Goal: Task Accomplishment & Management: Complete application form

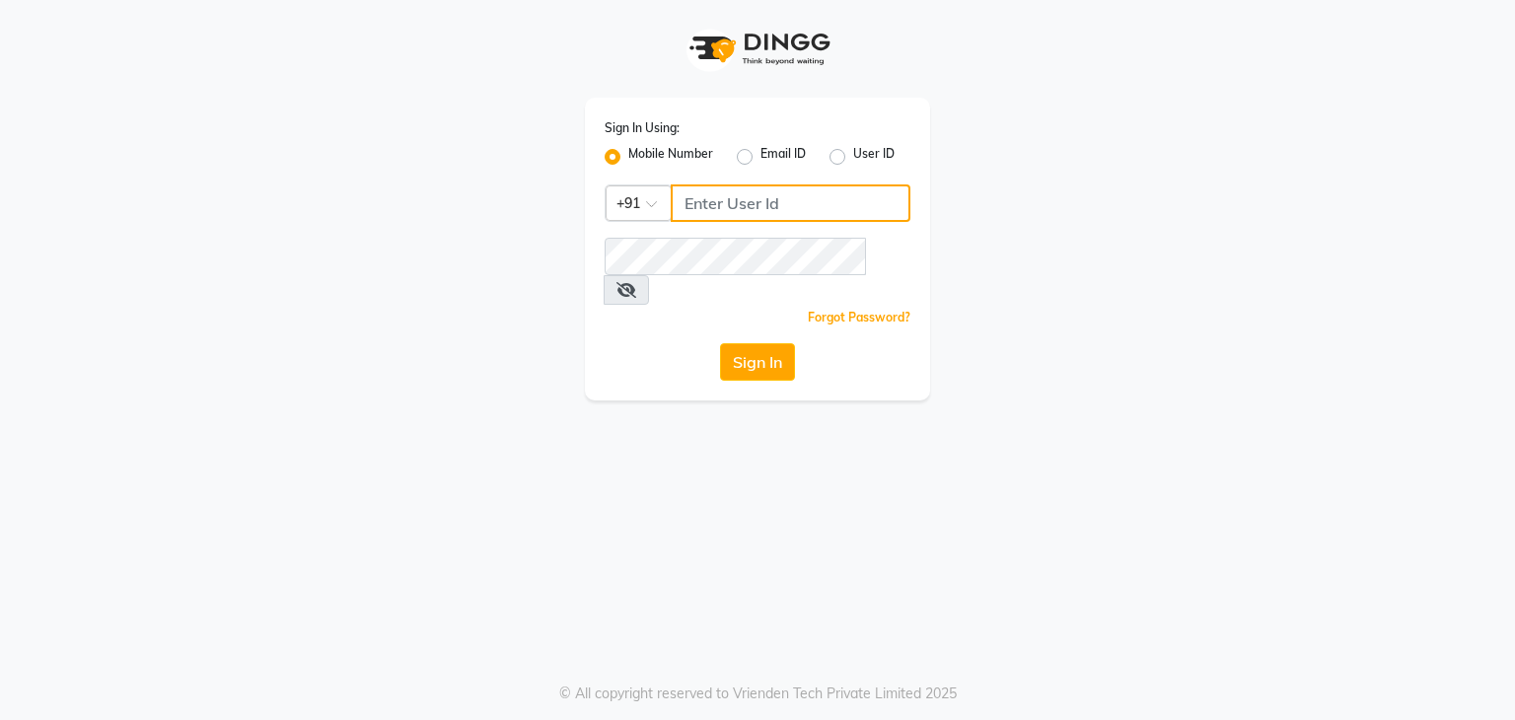
click at [695, 205] on input "Username" at bounding box center [791, 202] width 240 height 37
type input "9022448147"
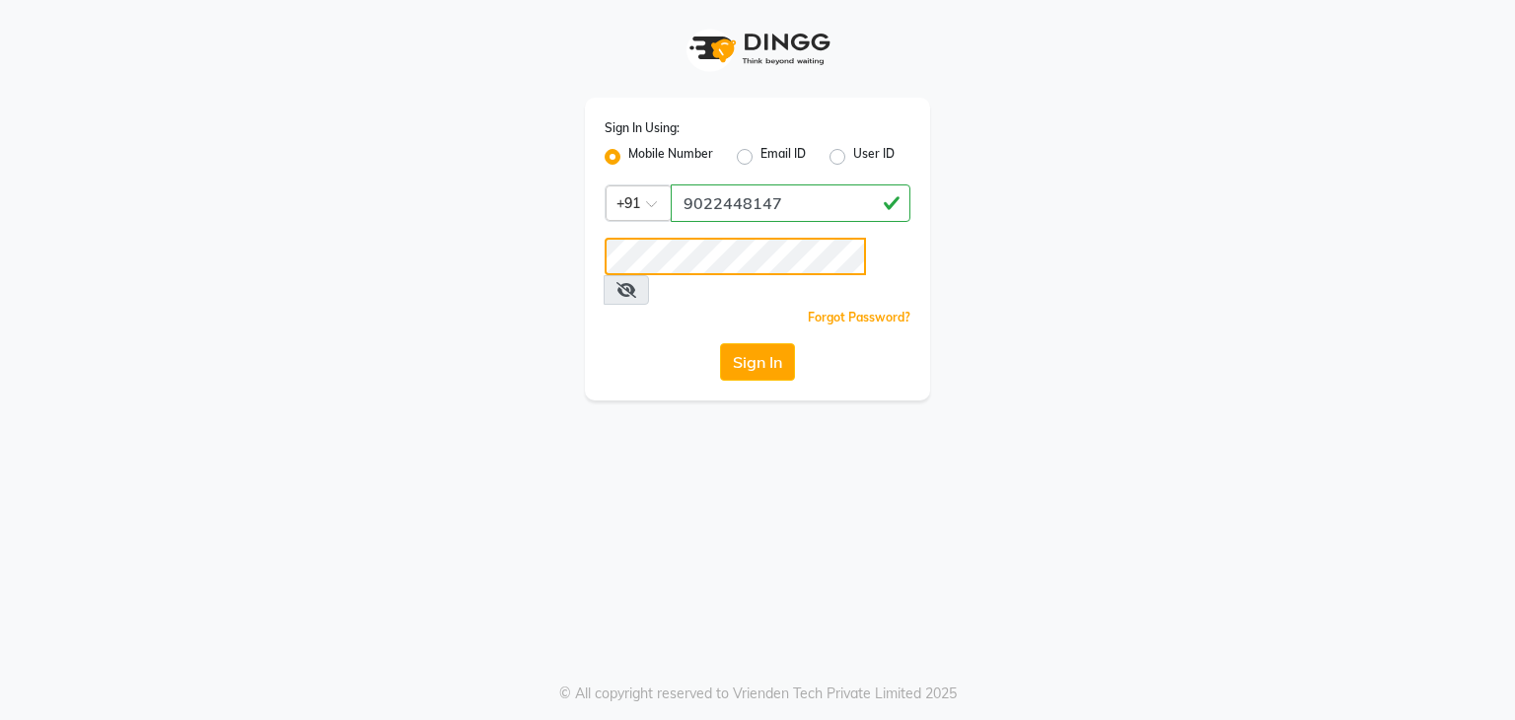
click at [720, 343] on button "Sign In" at bounding box center [757, 361] width 75 height 37
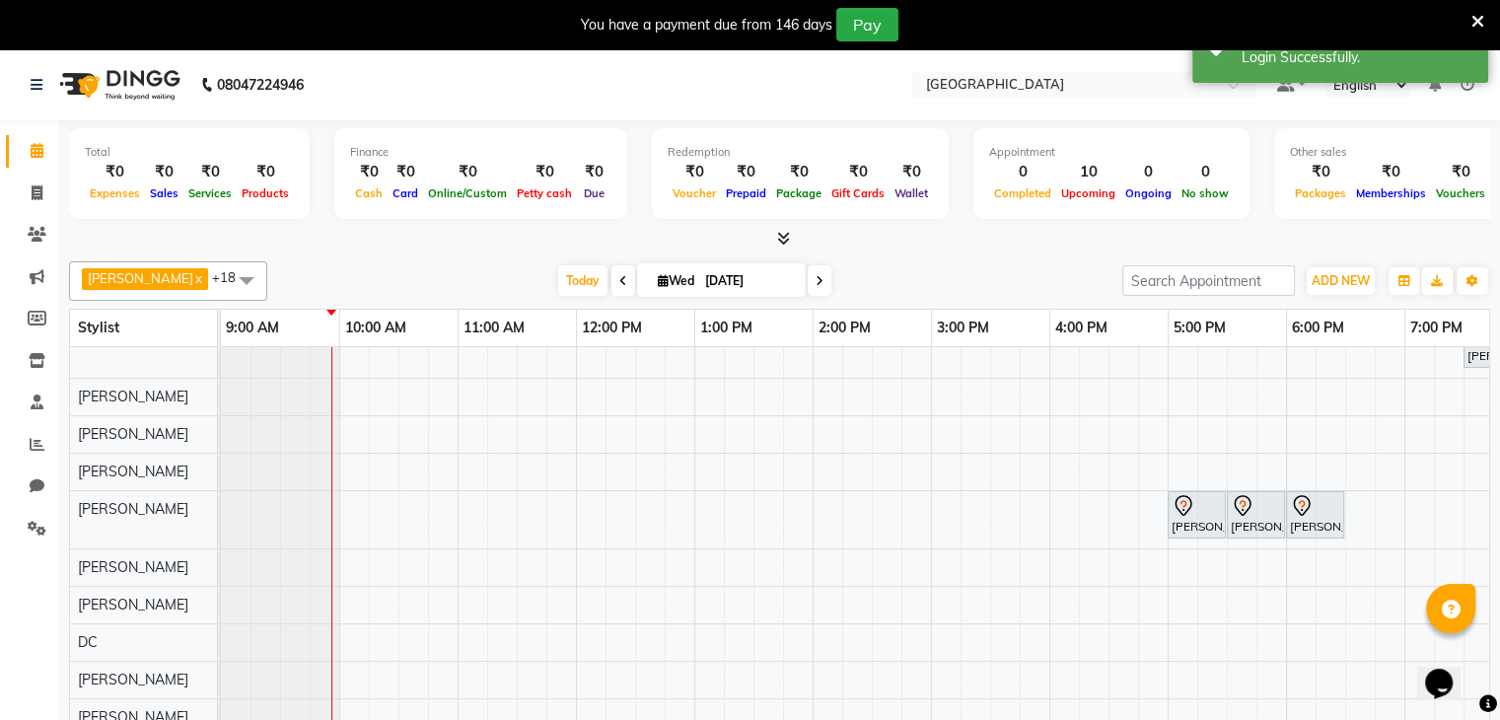
click at [1476, 22] on icon at bounding box center [1477, 22] width 13 height 18
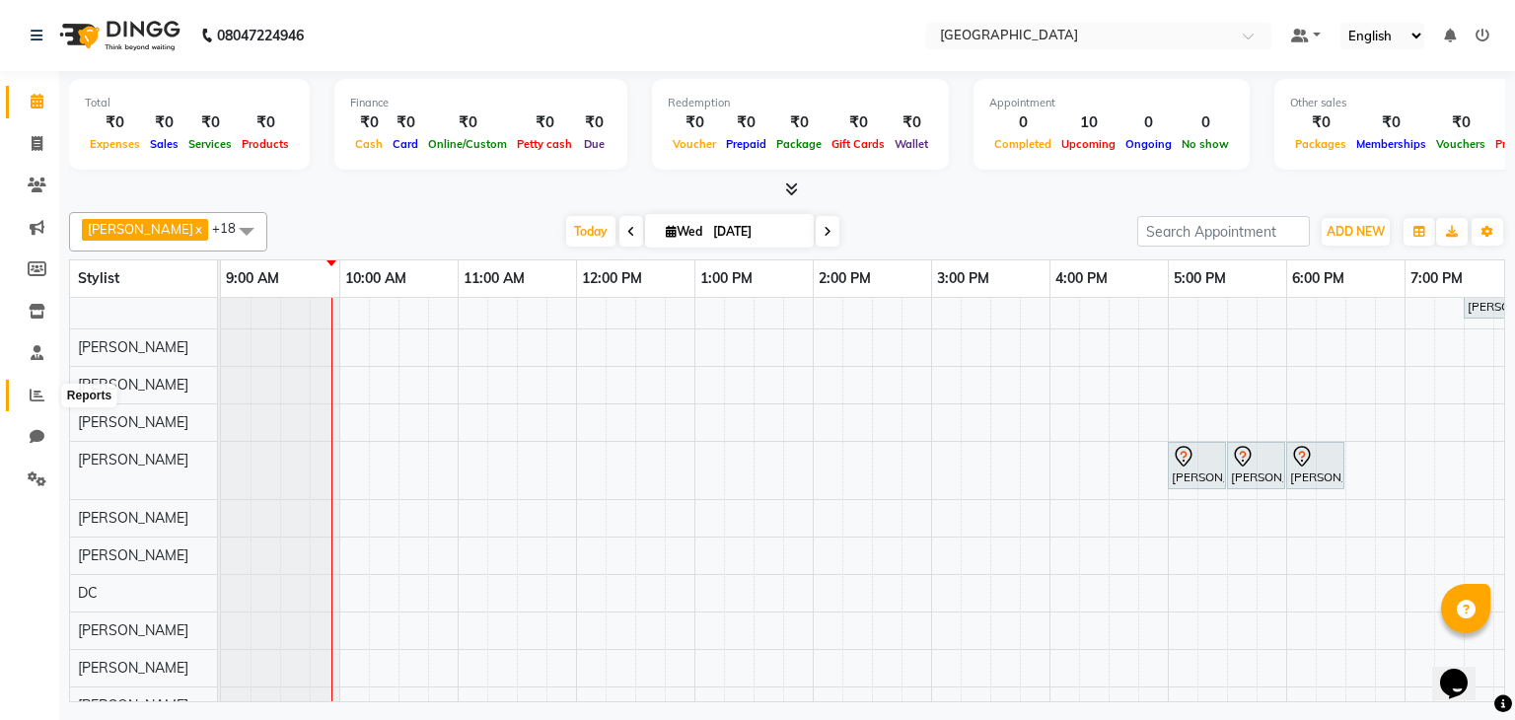
click at [21, 402] on span at bounding box center [37, 396] width 35 height 23
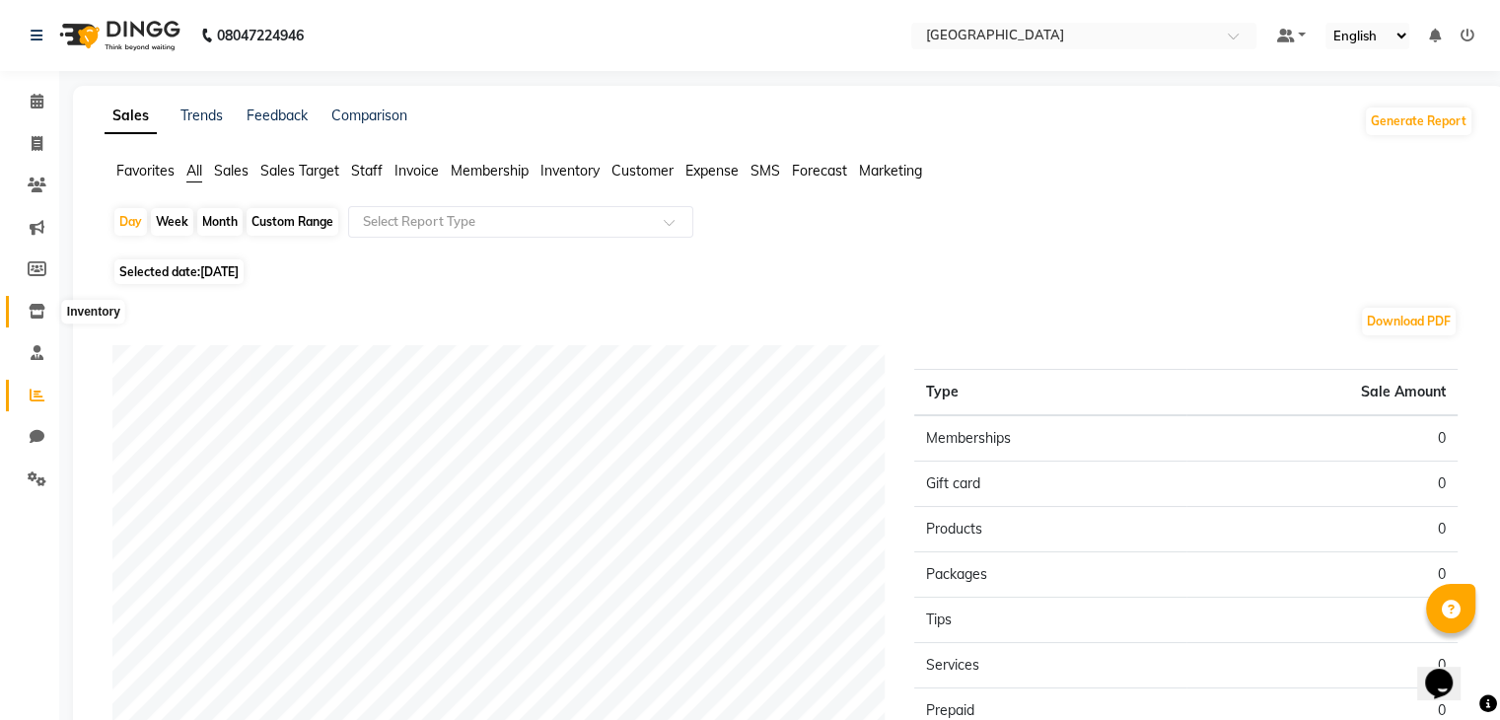
click at [38, 321] on span at bounding box center [37, 312] width 35 height 23
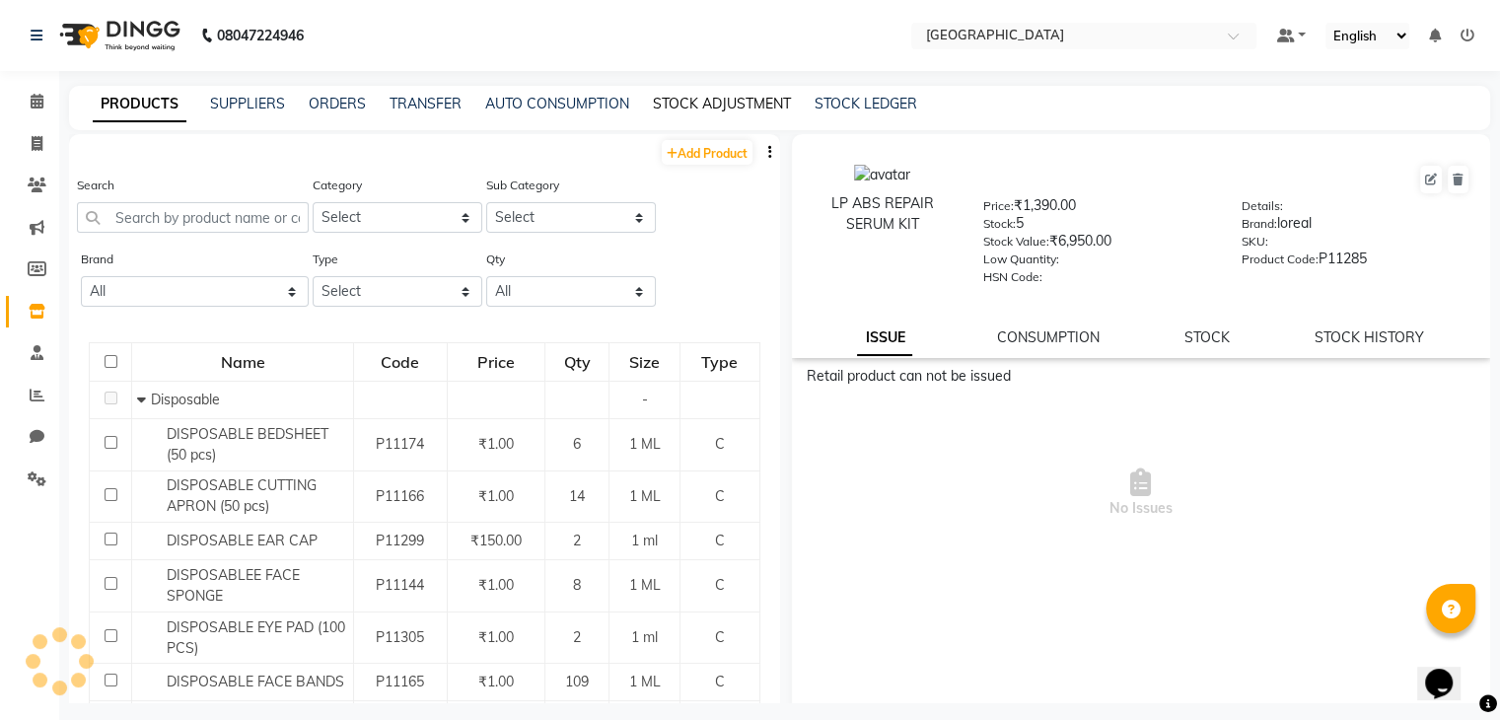
click at [698, 108] on link "STOCK ADJUSTMENT" at bounding box center [722, 104] width 138 height 18
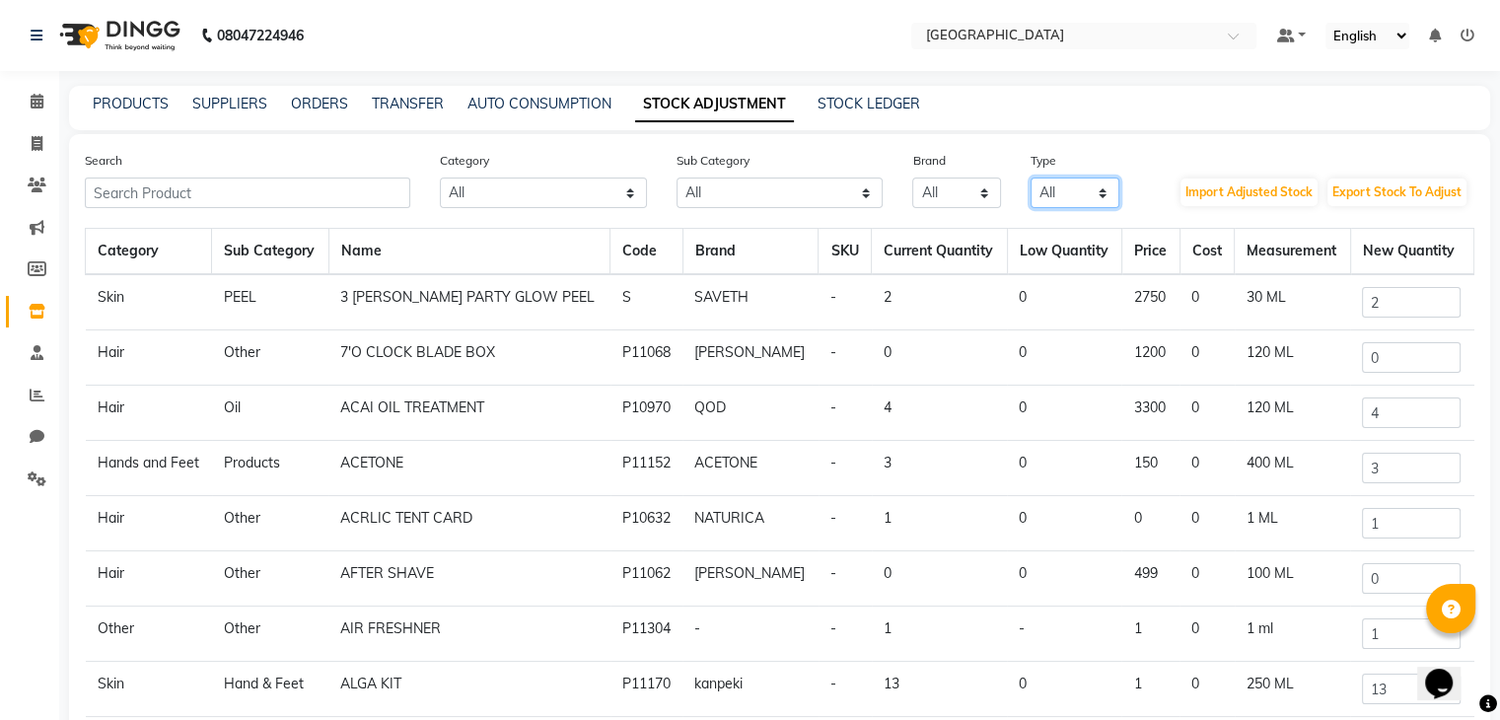
click at [1072, 190] on select "All Both Consumable Retail" at bounding box center [1074, 192] width 89 height 31
select select "C"
click at [1030, 178] on select "All Both Consumable Retail" at bounding box center [1074, 192] width 89 height 31
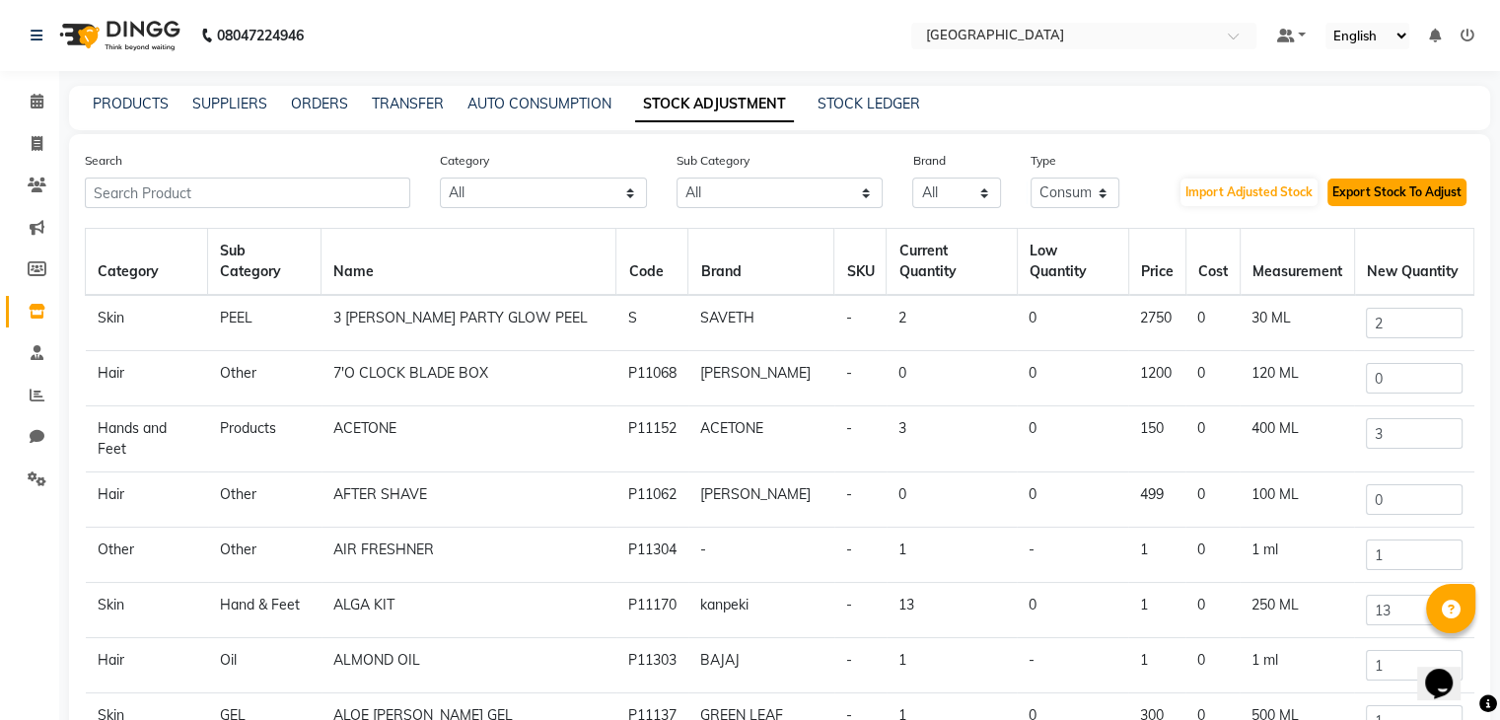
click at [1426, 198] on button "Export Stock To Adjust" at bounding box center [1396, 192] width 139 height 28
click at [1216, 201] on button "Import Adjusted Stock" at bounding box center [1248, 192] width 137 height 28
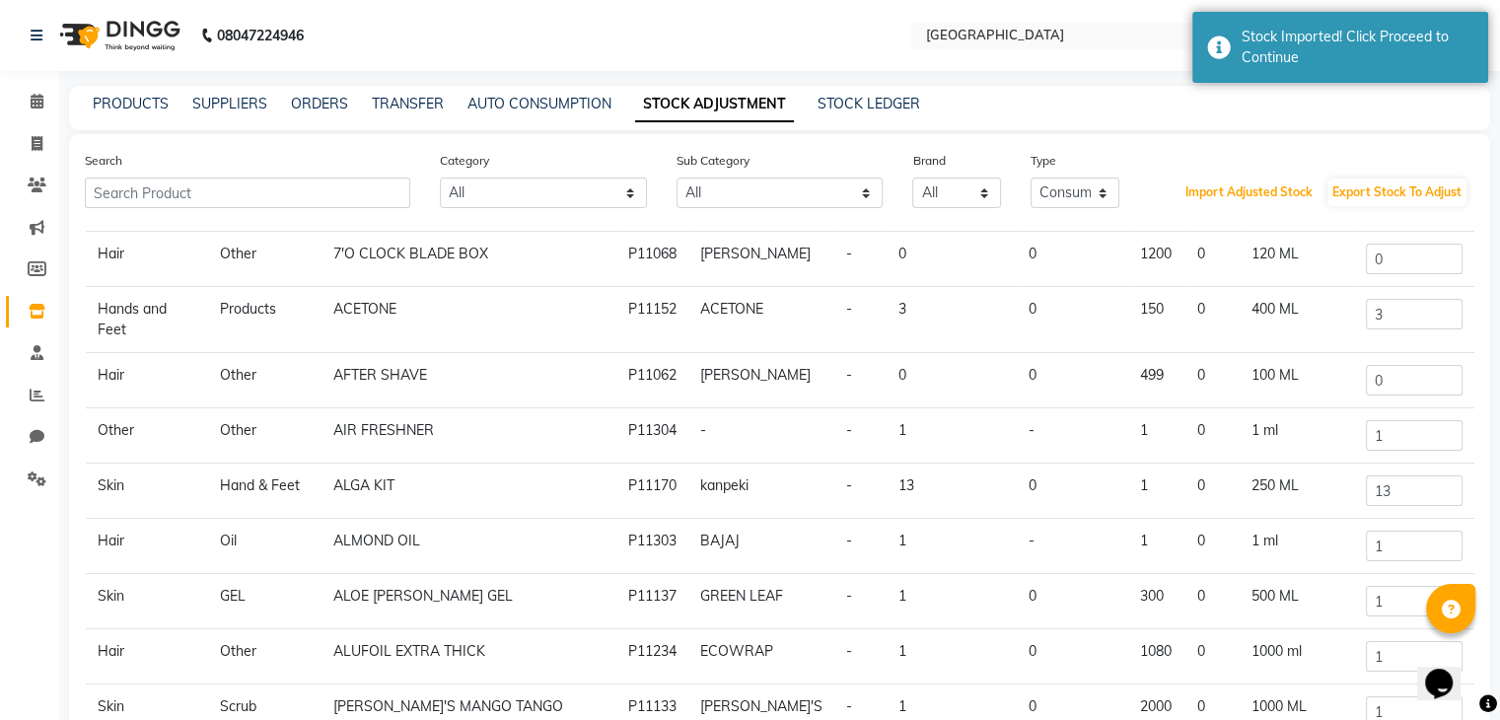
scroll to position [163, 0]
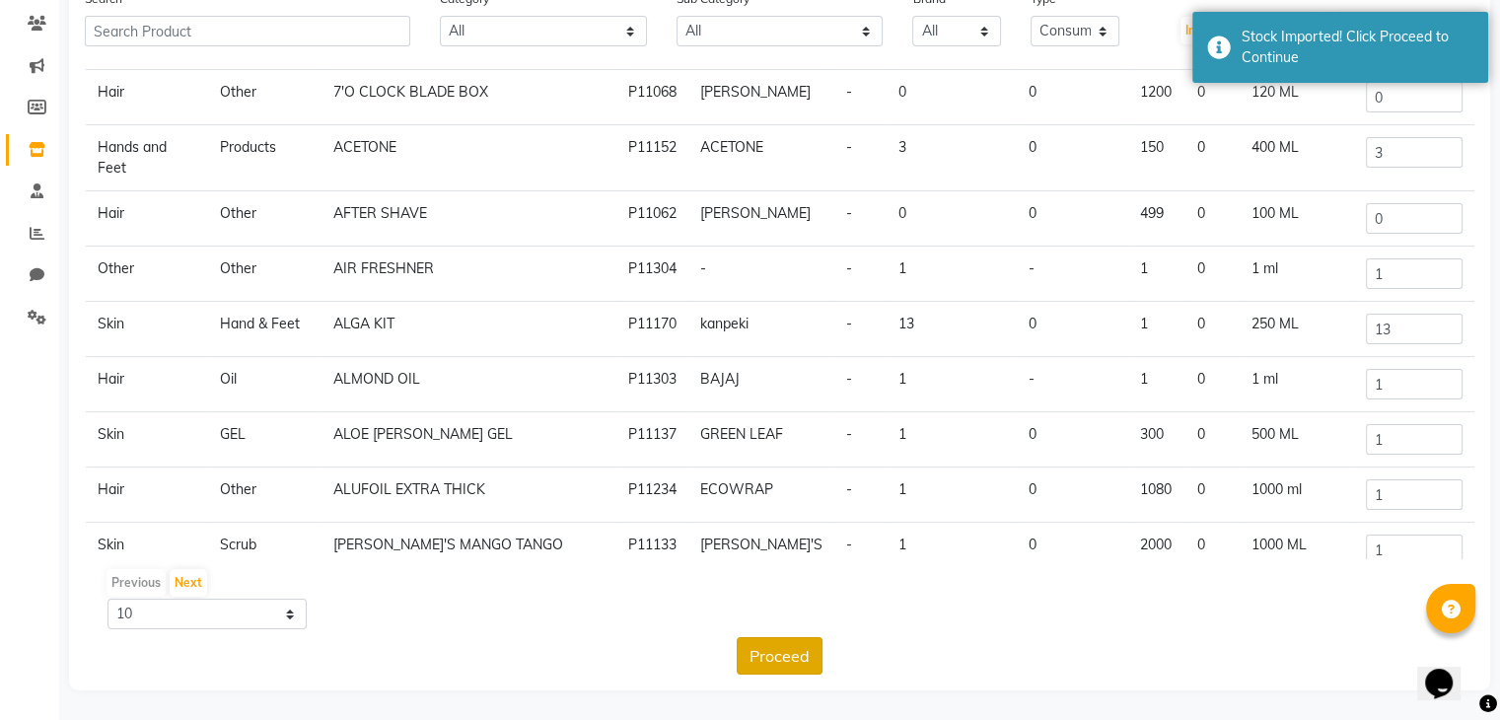
click at [769, 658] on button "Proceed" at bounding box center [780, 655] width 86 height 37
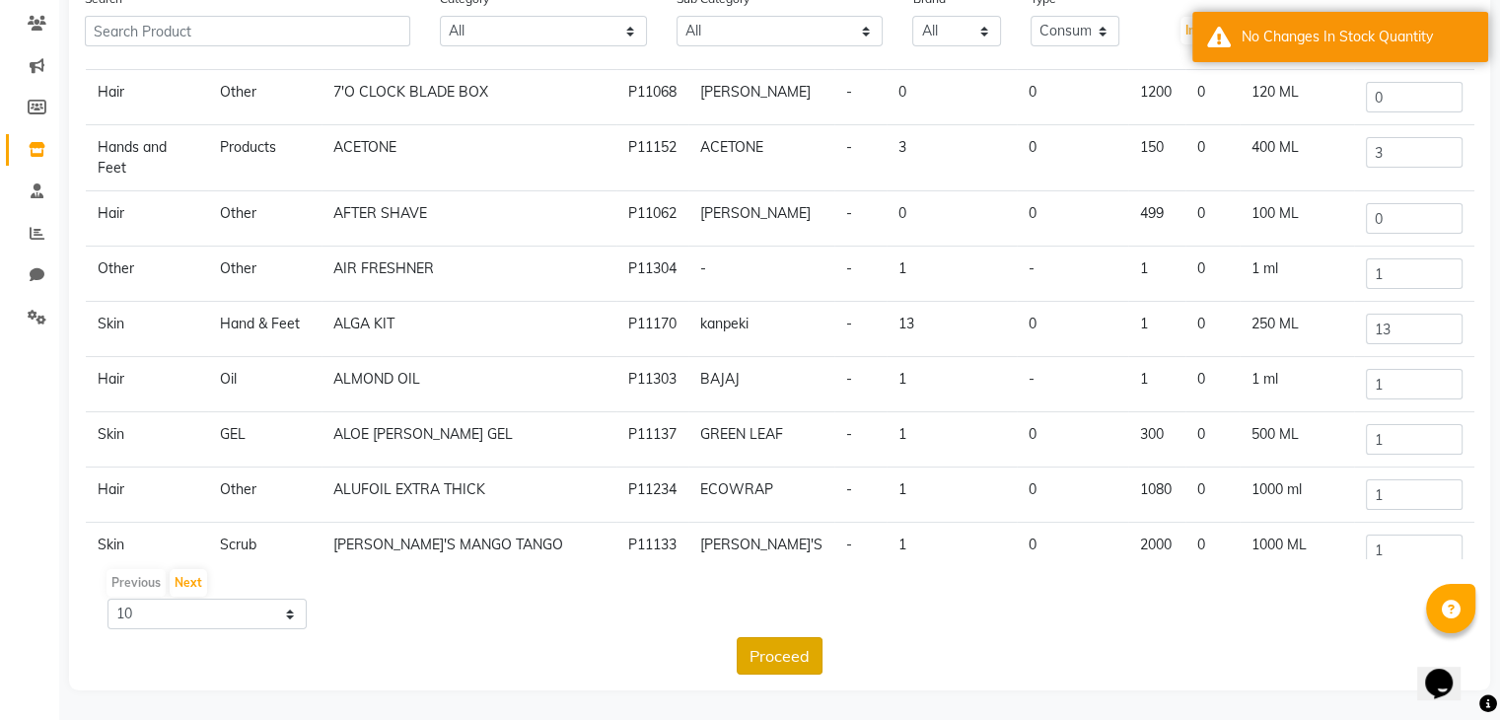
click at [777, 666] on button "Proceed" at bounding box center [780, 655] width 86 height 37
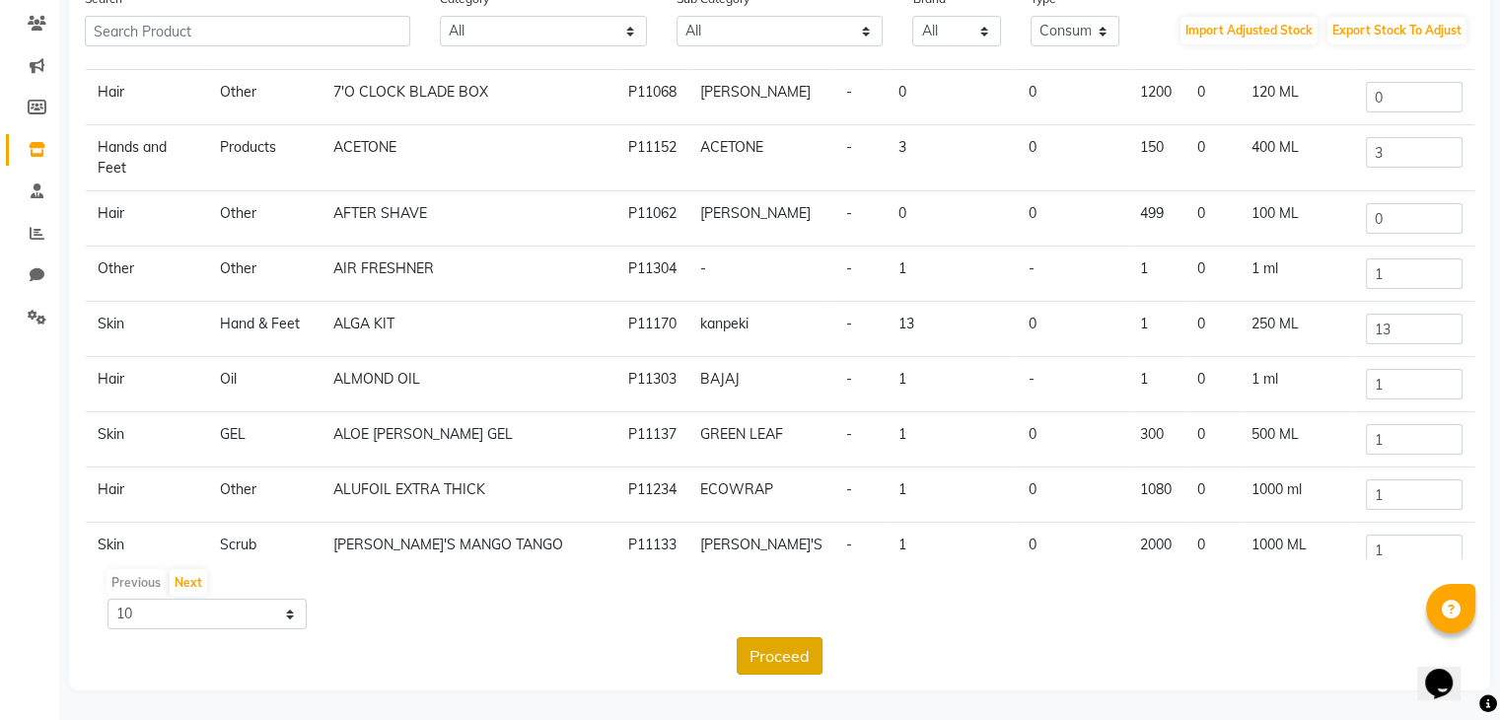
click at [777, 666] on button "Proceed" at bounding box center [780, 655] width 86 height 37
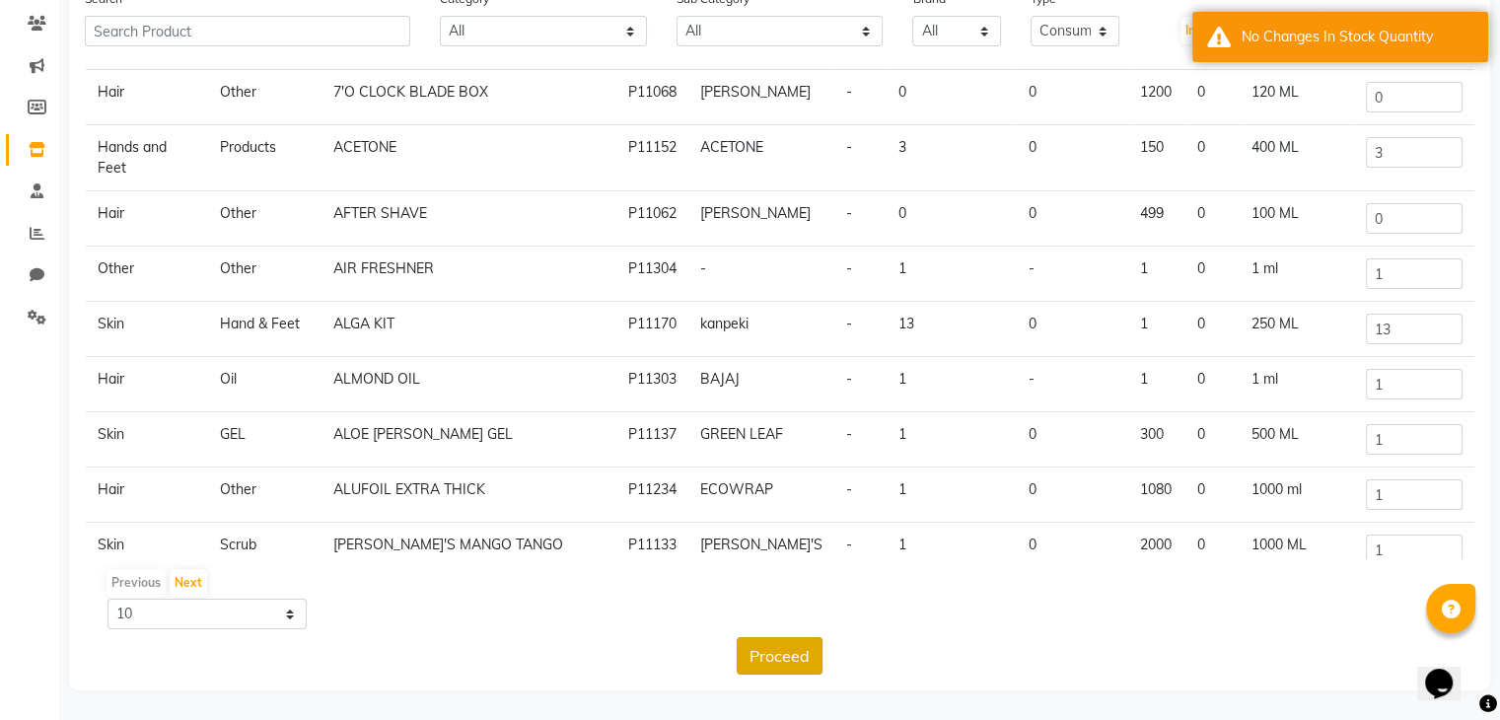
scroll to position [0, 0]
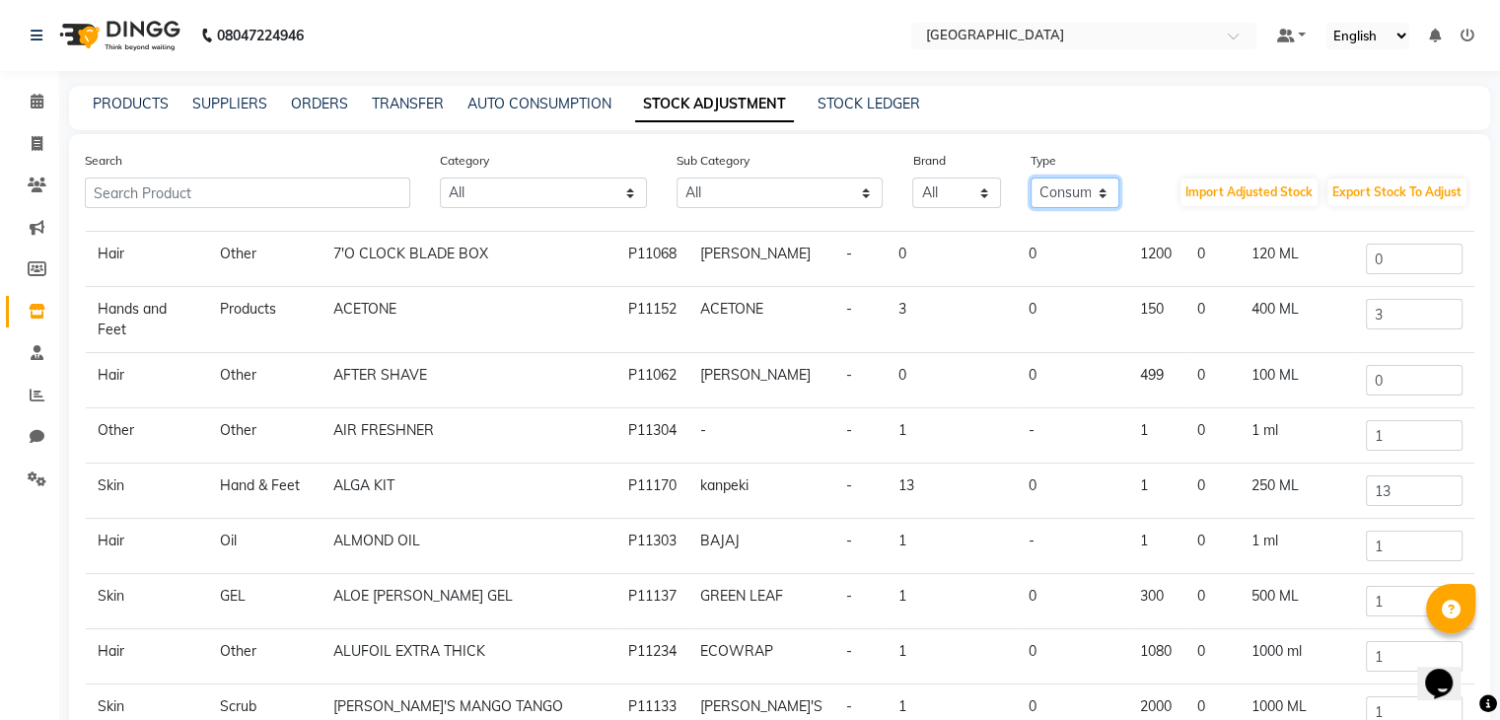
click at [1078, 200] on select "All Both Consumable Retail" at bounding box center [1074, 192] width 89 height 31
select select
click at [1030, 178] on select "All Both Consumable Retail" at bounding box center [1074, 192] width 89 height 31
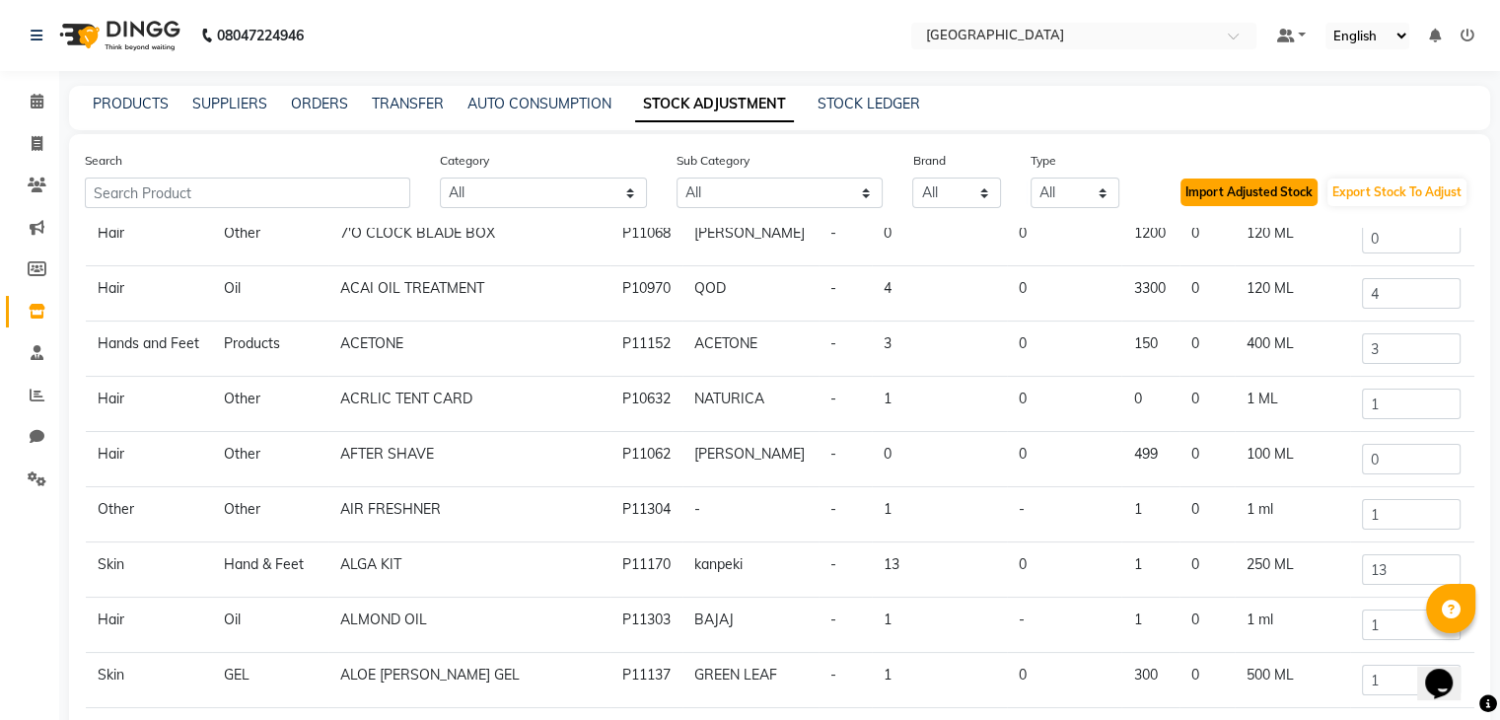
click at [1249, 197] on button "Import Adjusted Stock" at bounding box center [1248, 192] width 137 height 28
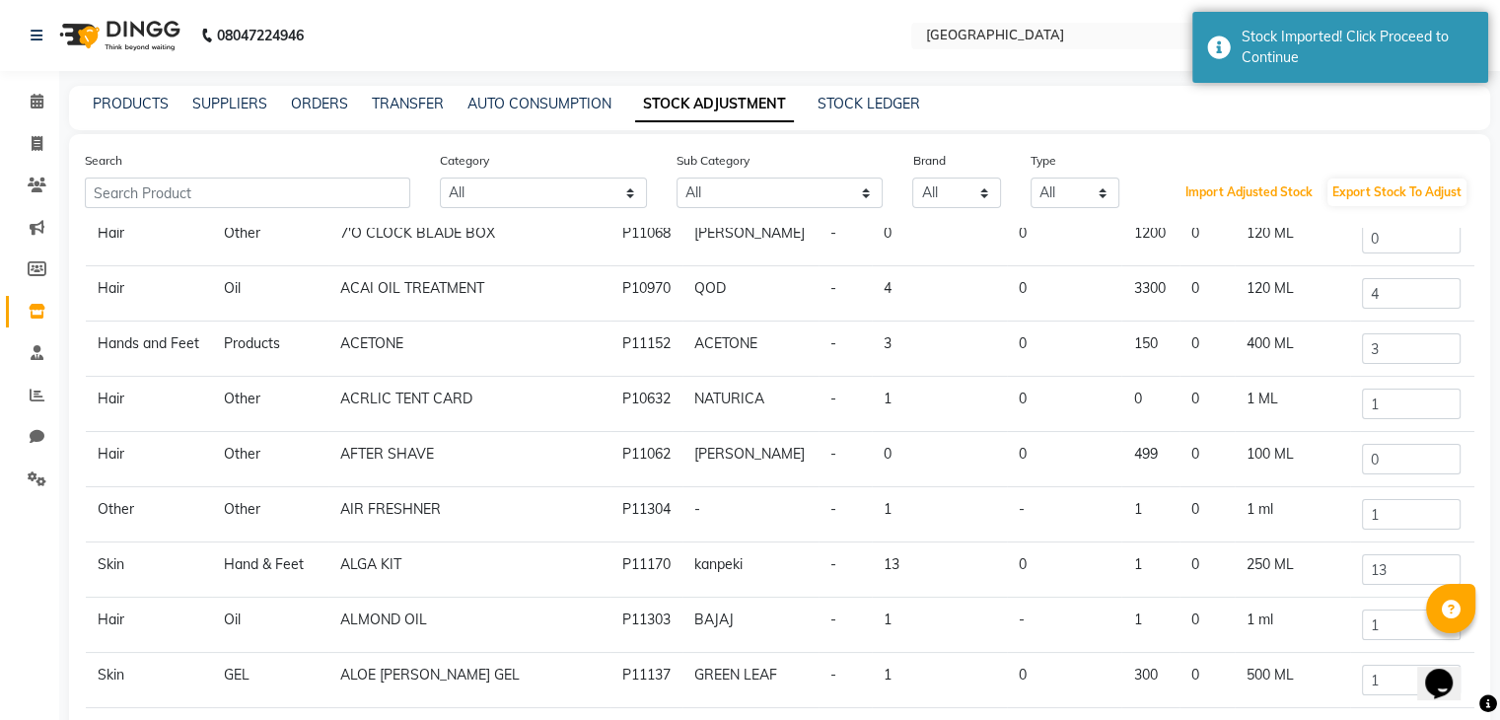
scroll to position [163, 0]
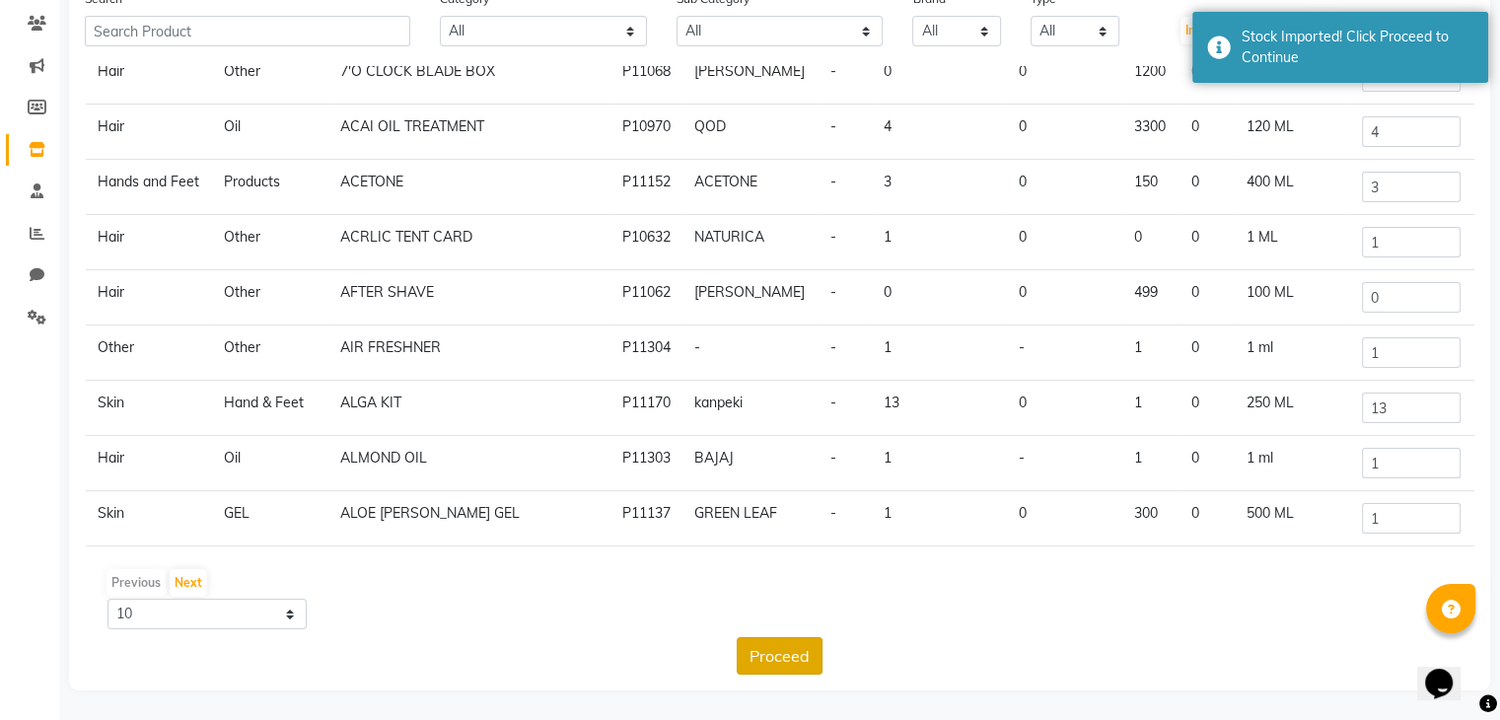
click at [782, 652] on button "Proceed" at bounding box center [780, 655] width 86 height 37
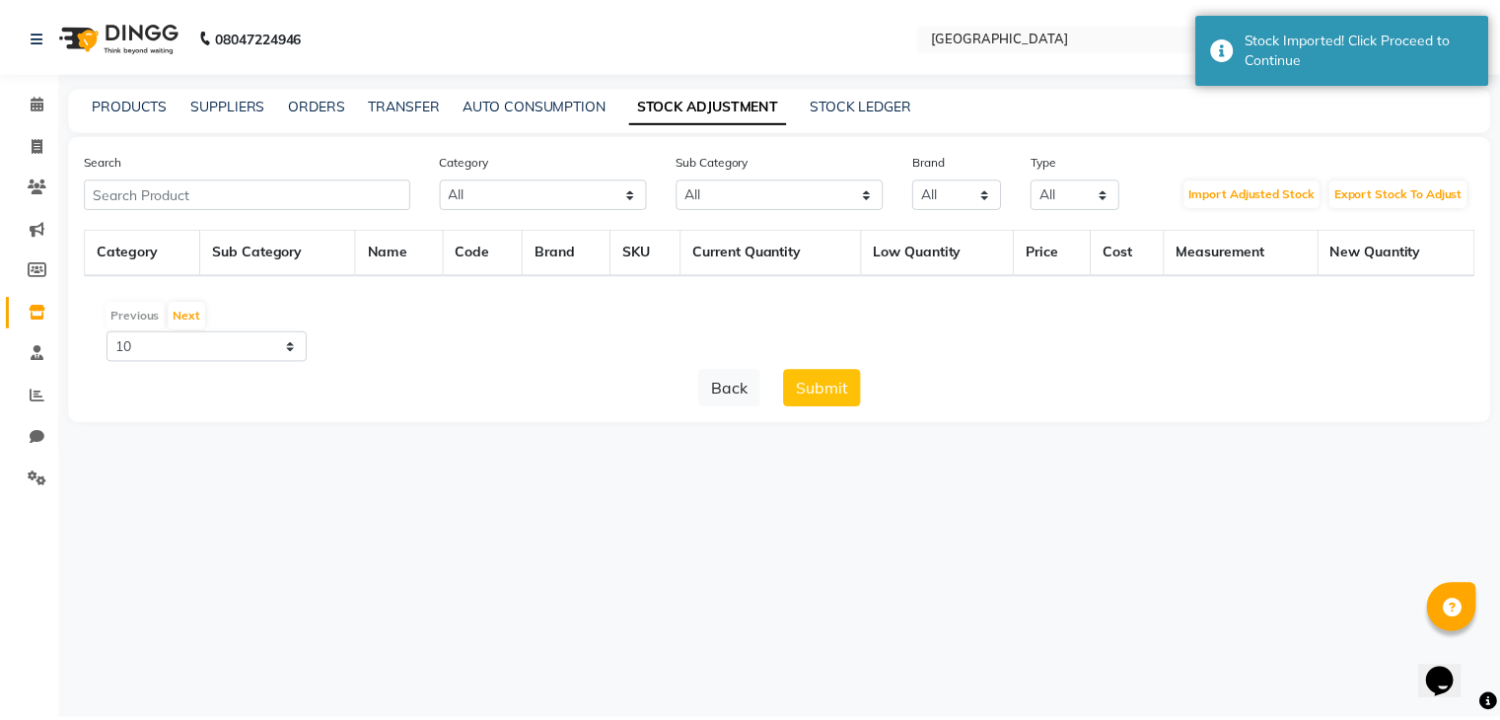
scroll to position [0, 0]
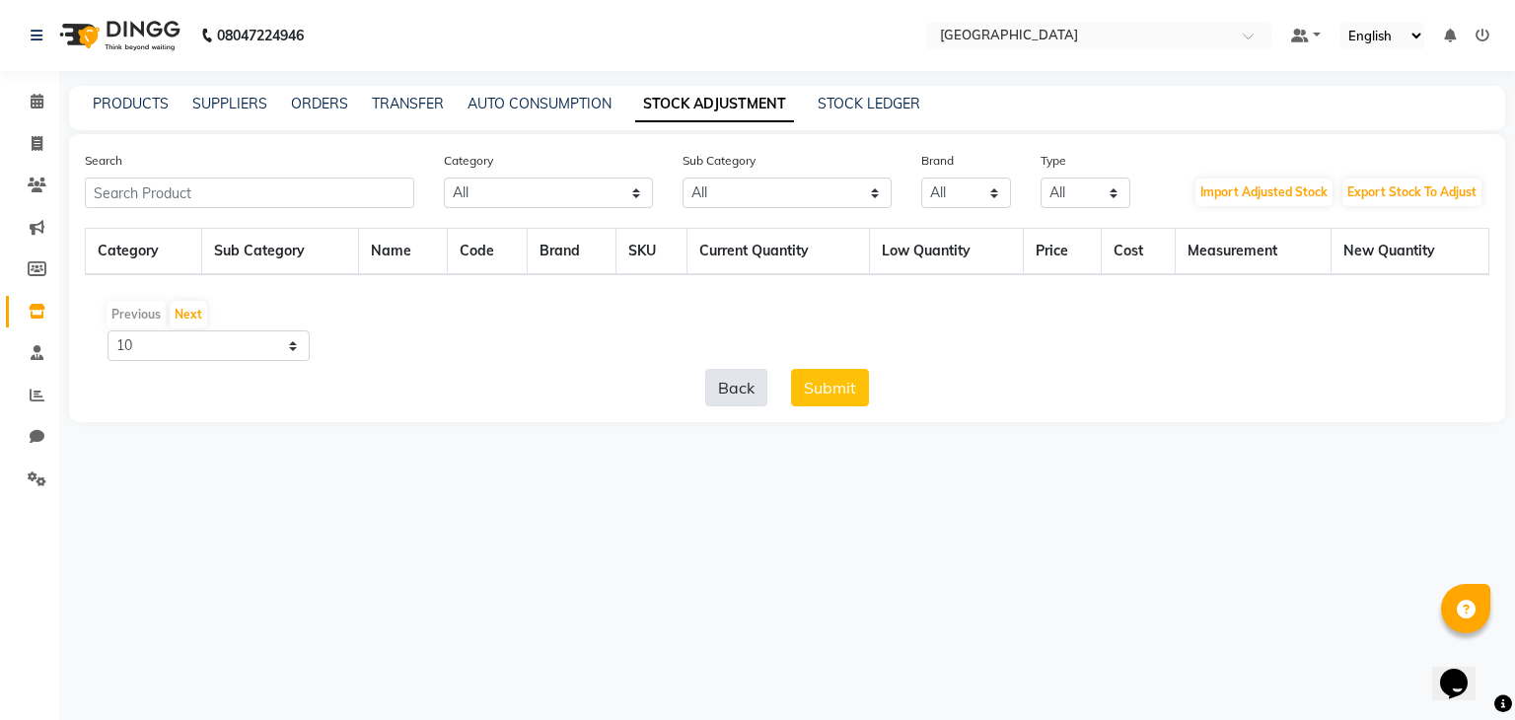
click at [721, 388] on button "Back" at bounding box center [736, 387] width 62 height 37
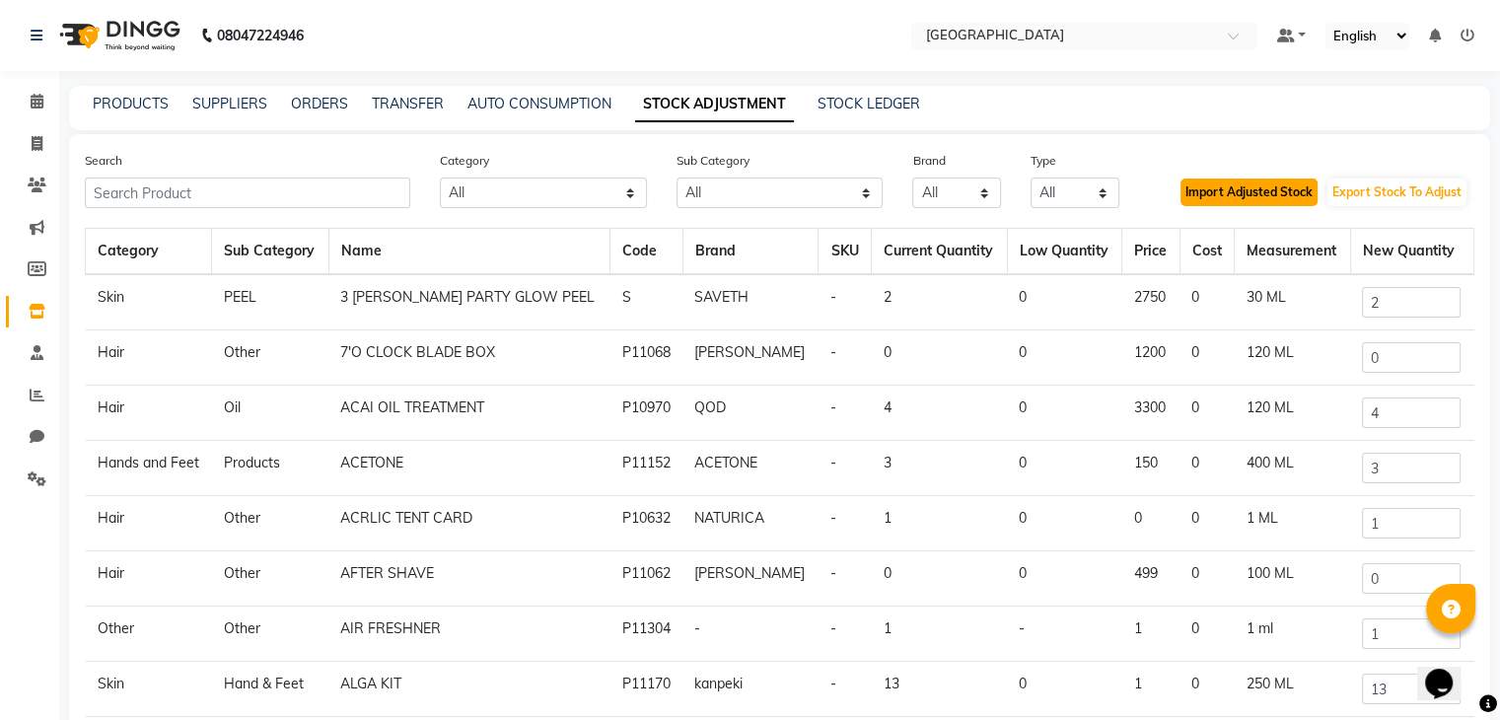
click at [1279, 200] on button "Import Adjusted Stock" at bounding box center [1248, 192] width 137 height 28
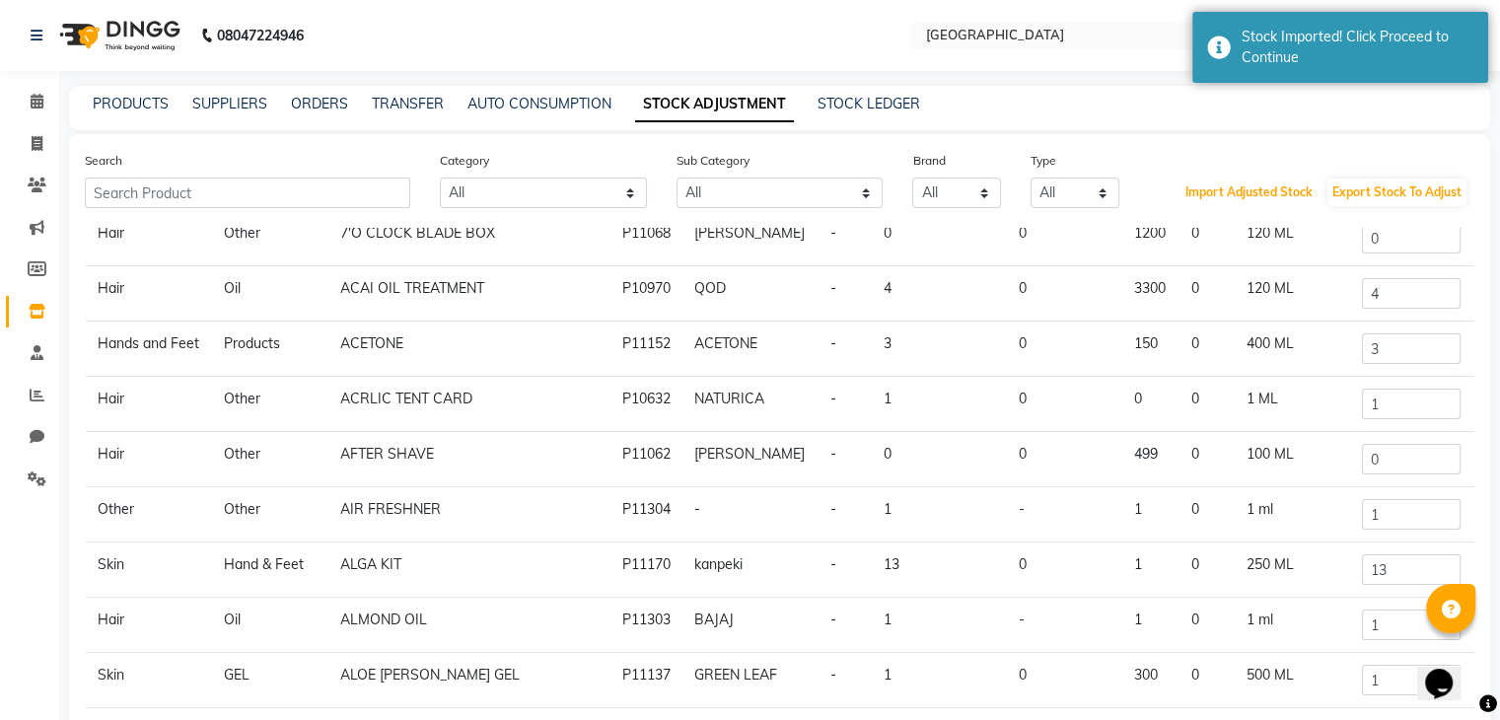
scroll to position [163, 0]
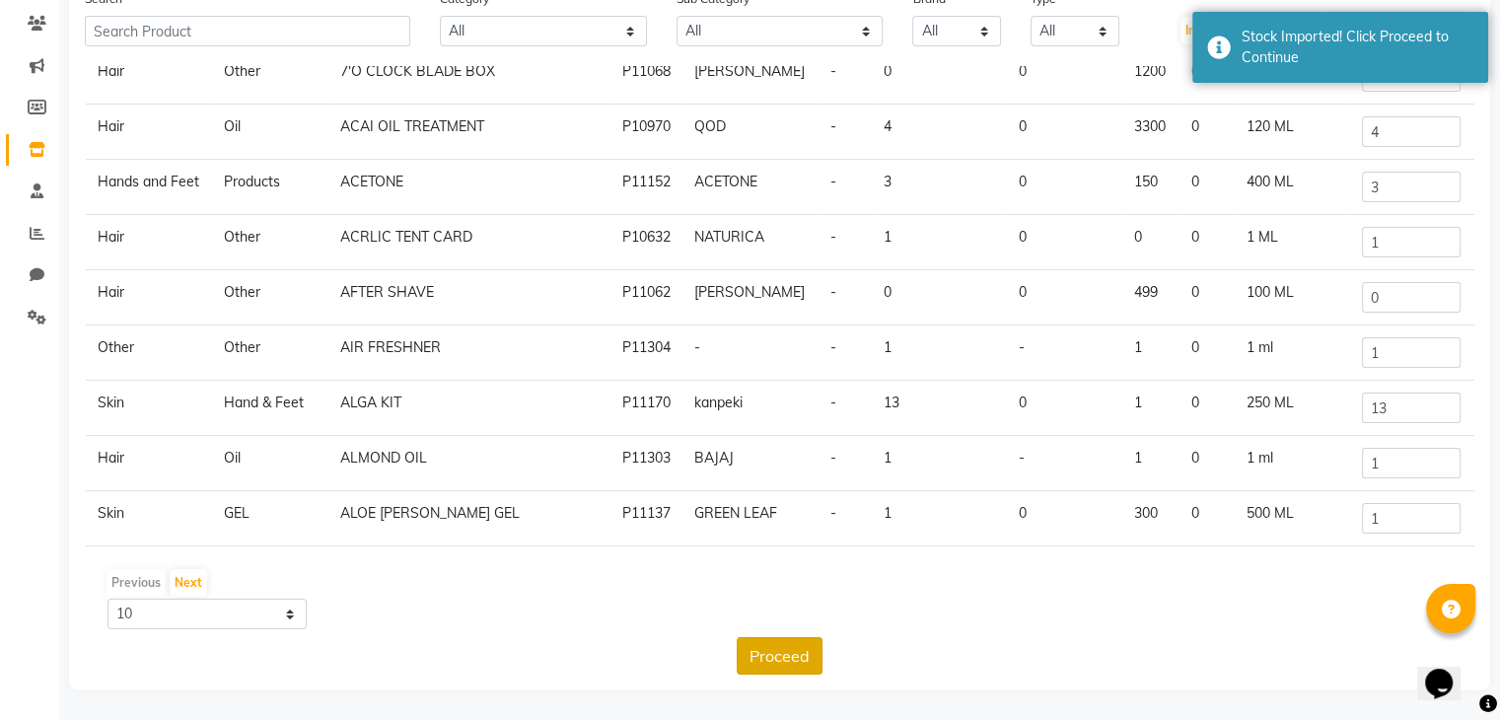
click at [750, 671] on button "Proceed" at bounding box center [780, 655] width 86 height 37
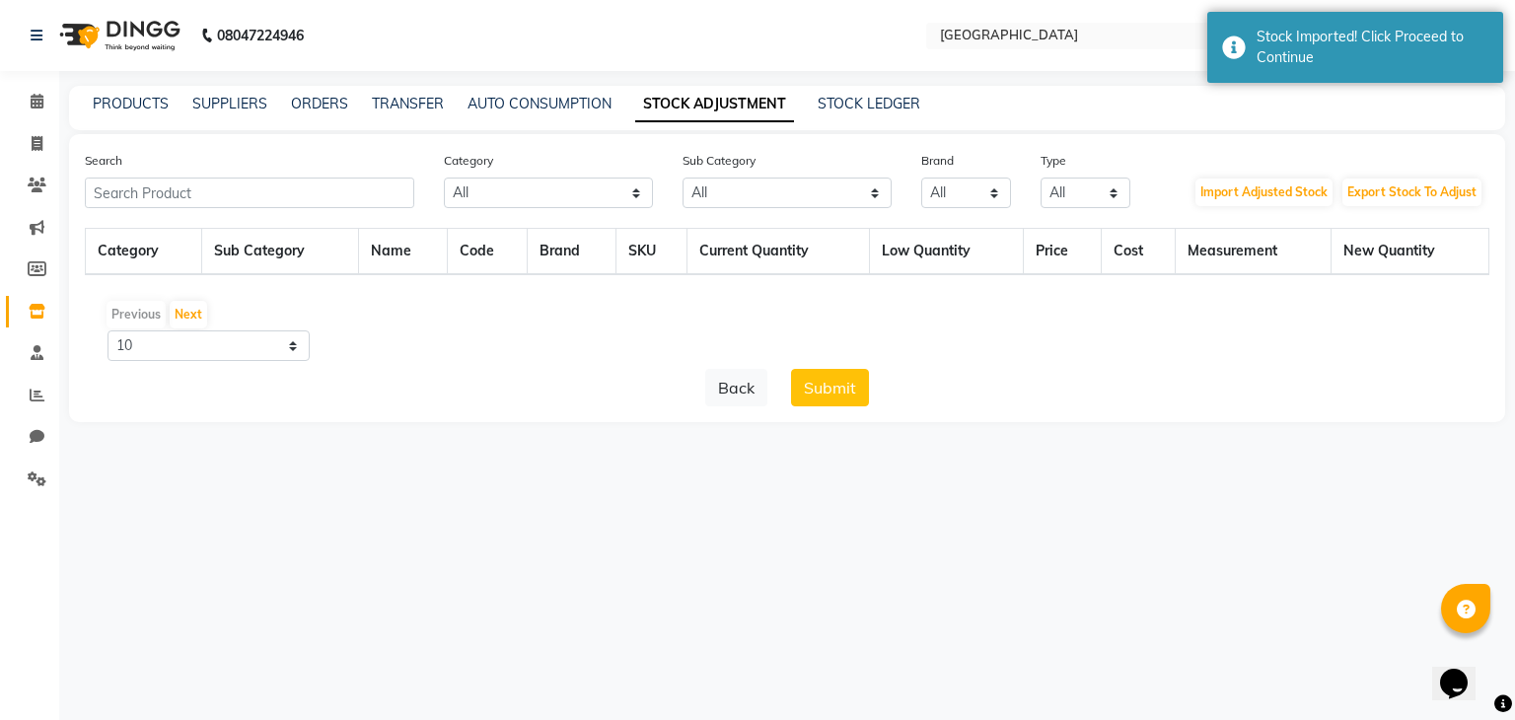
scroll to position [0, 0]
click at [824, 395] on button "Submit" at bounding box center [830, 387] width 78 height 37
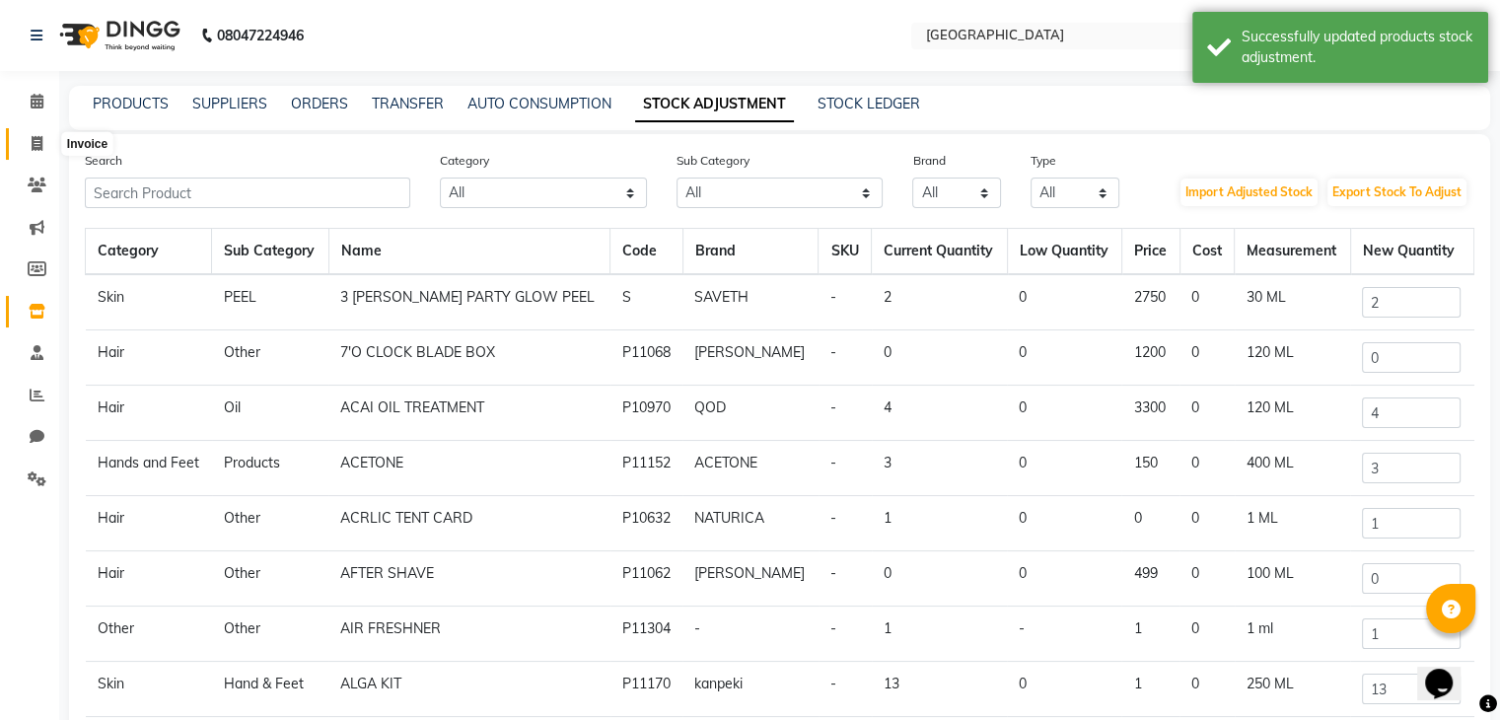
click at [39, 138] on icon at bounding box center [37, 143] width 11 height 15
select select "service"
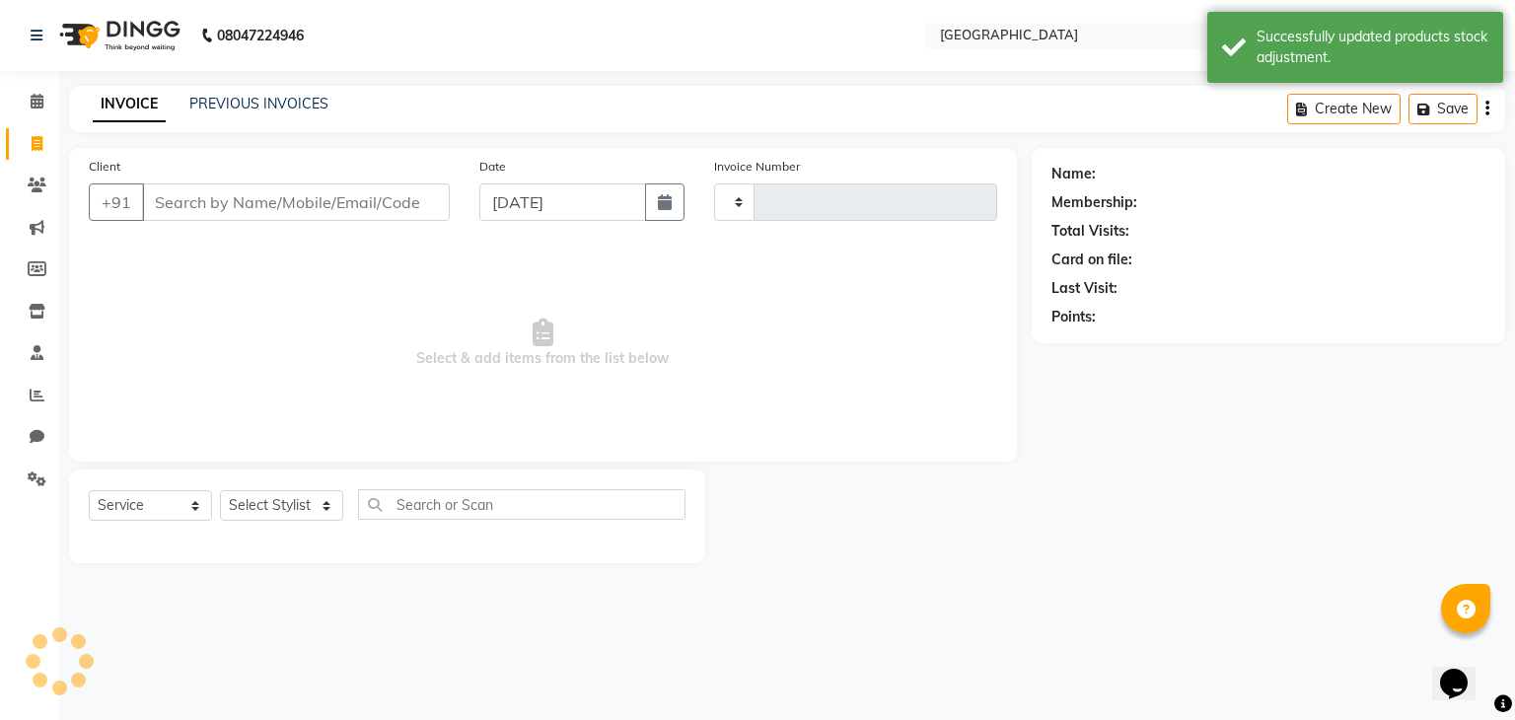
type input "3279"
select select "8096"
click at [31, 100] on icon at bounding box center [37, 101] width 13 height 15
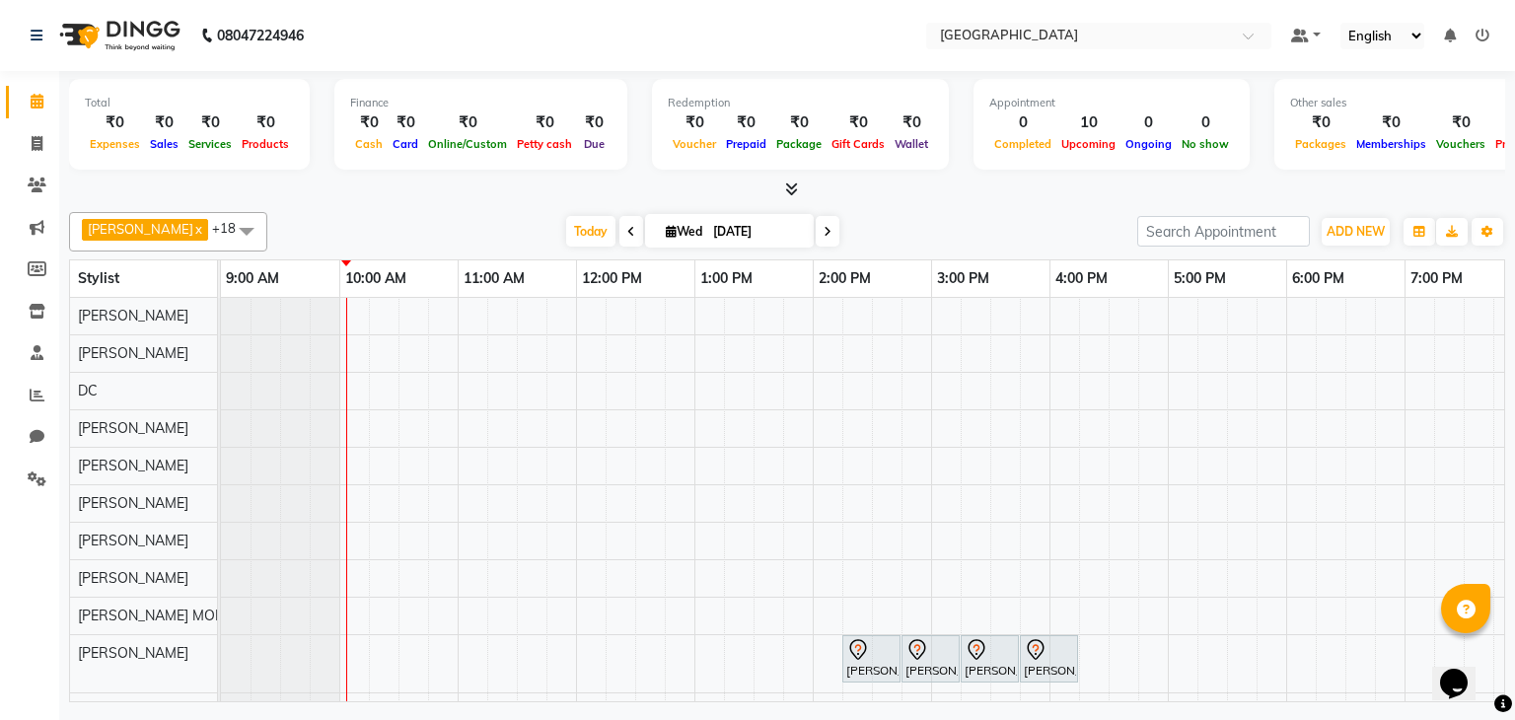
scroll to position [306, 0]
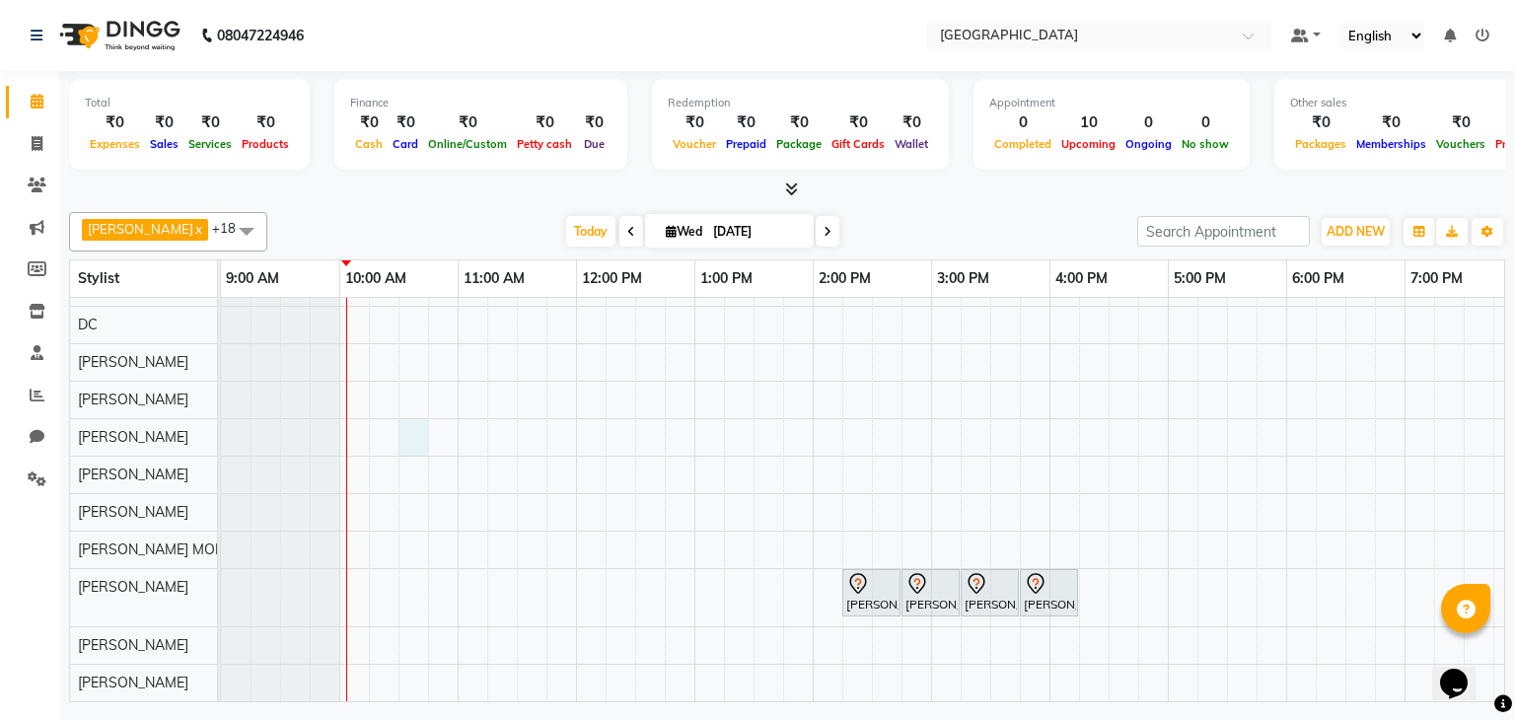
click at [402, 411] on div "[PERSON_NAME], TK01, 07:30 PM-08:30 PM, CREATIVE HAIR CUT {MEN} [PERSON_NAME], …" at bounding box center [1049, 352] width 1657 height 698
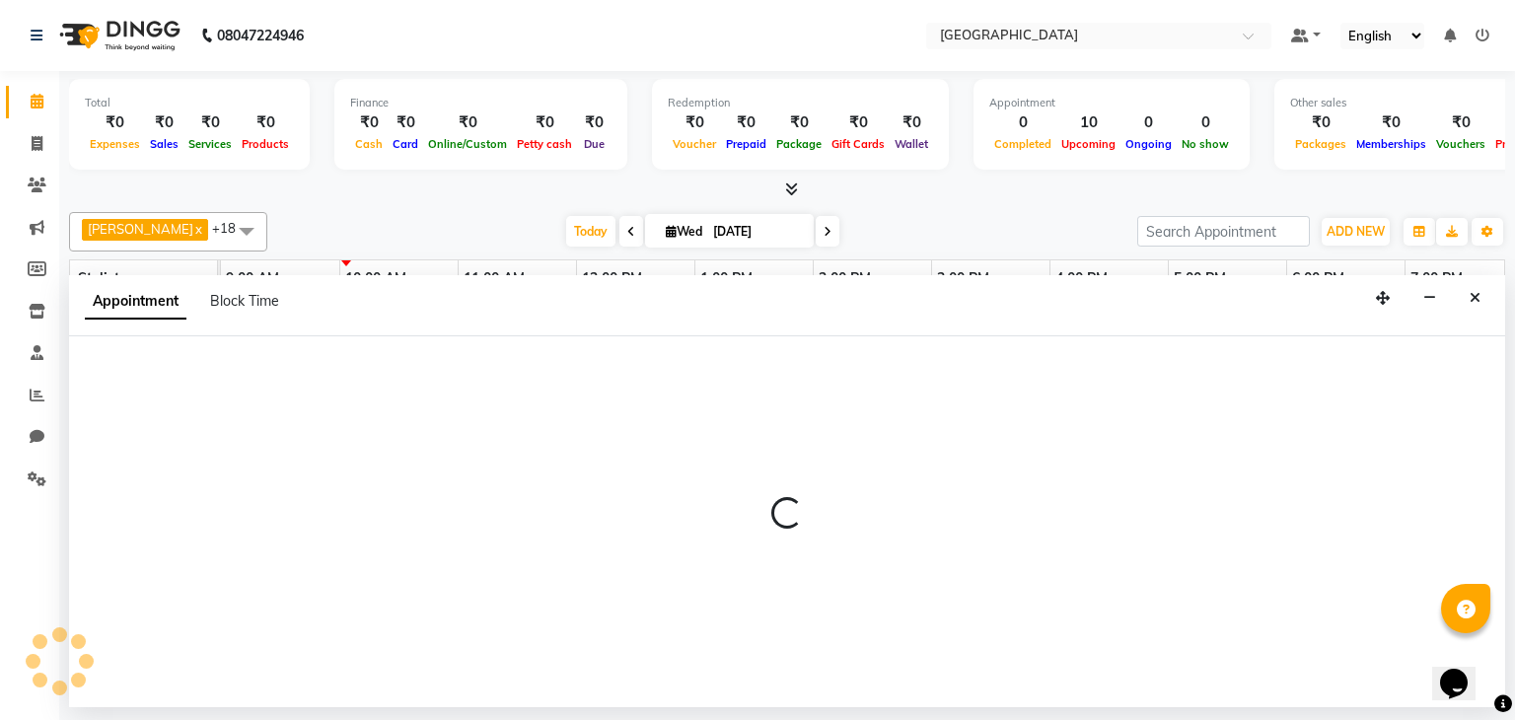
select select "78951"
select select "tentative"
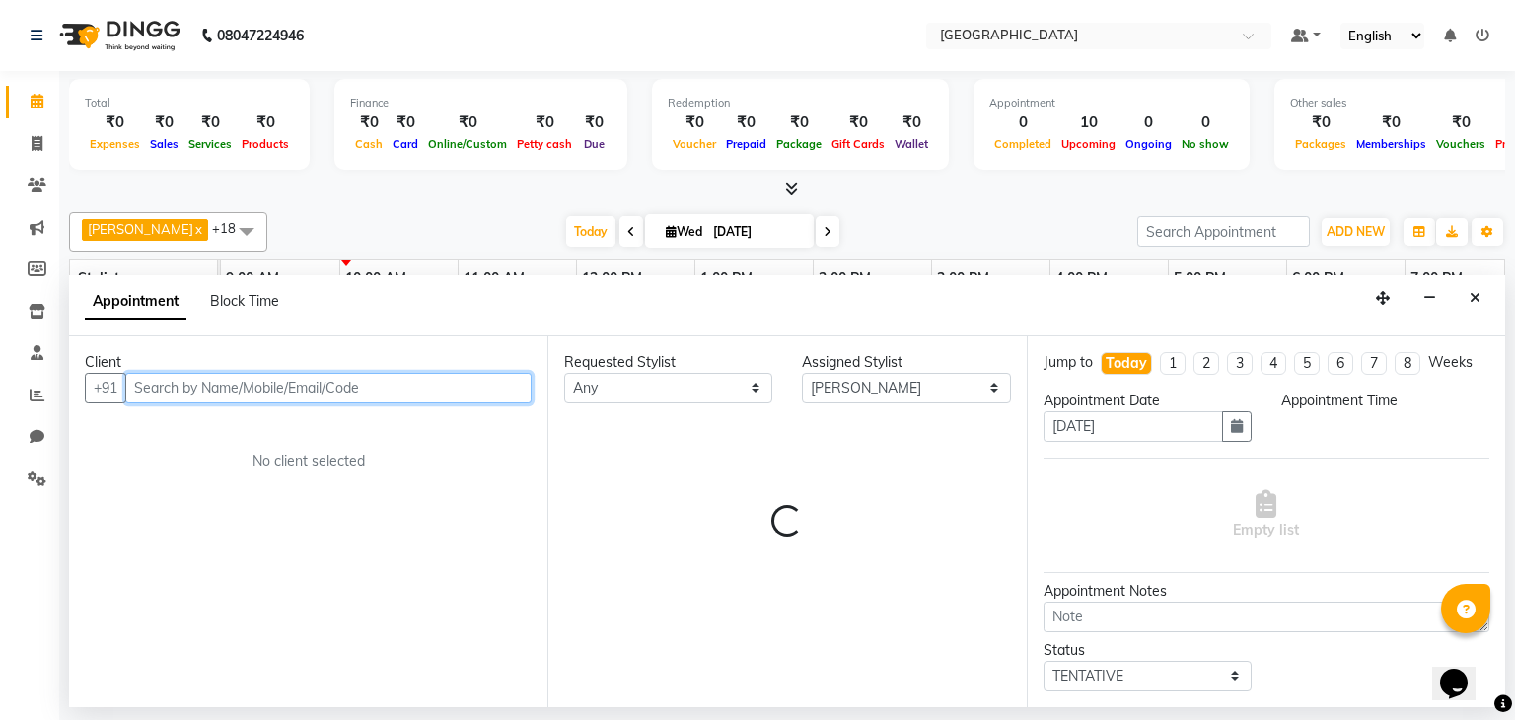
select select "630"
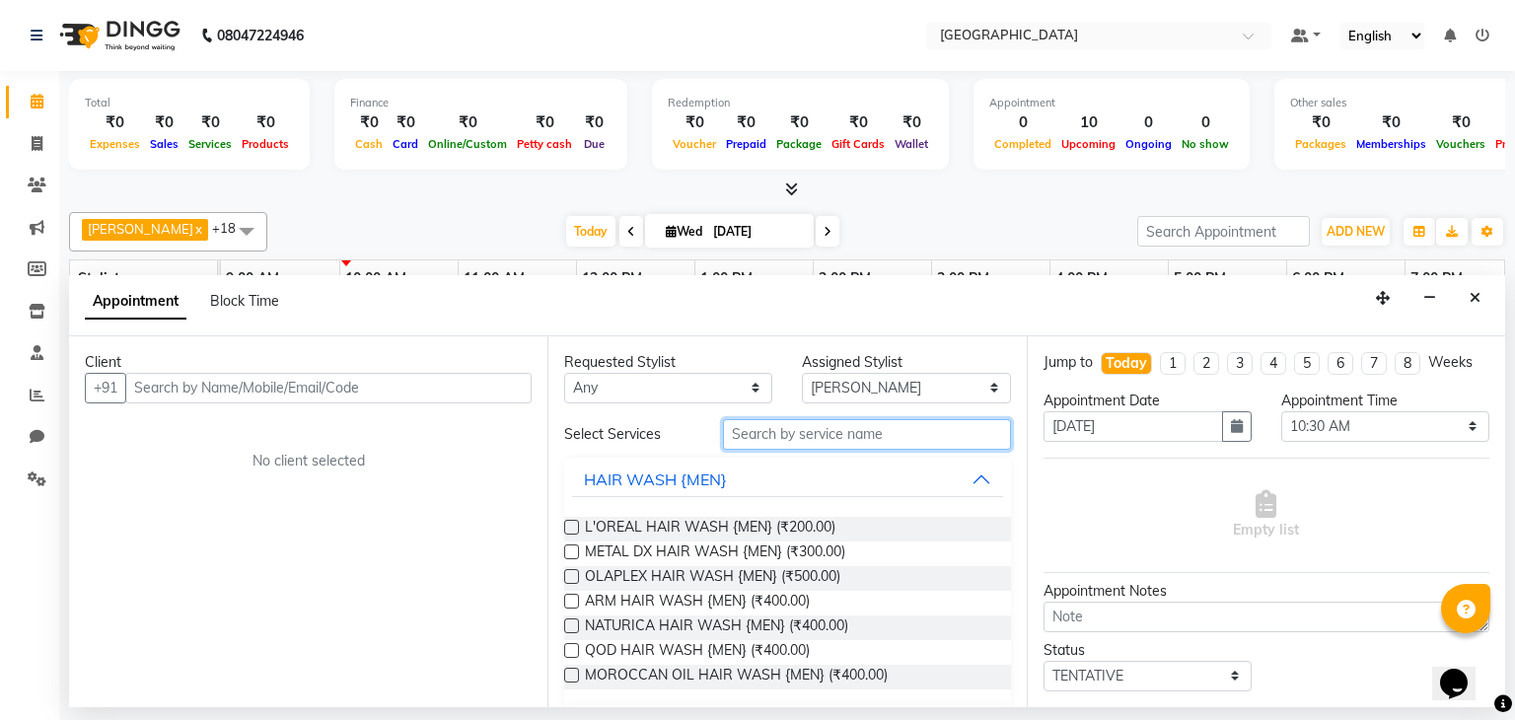
click at [773, 435] on input "text" at bounding box center [867, 434] width 288 height 31
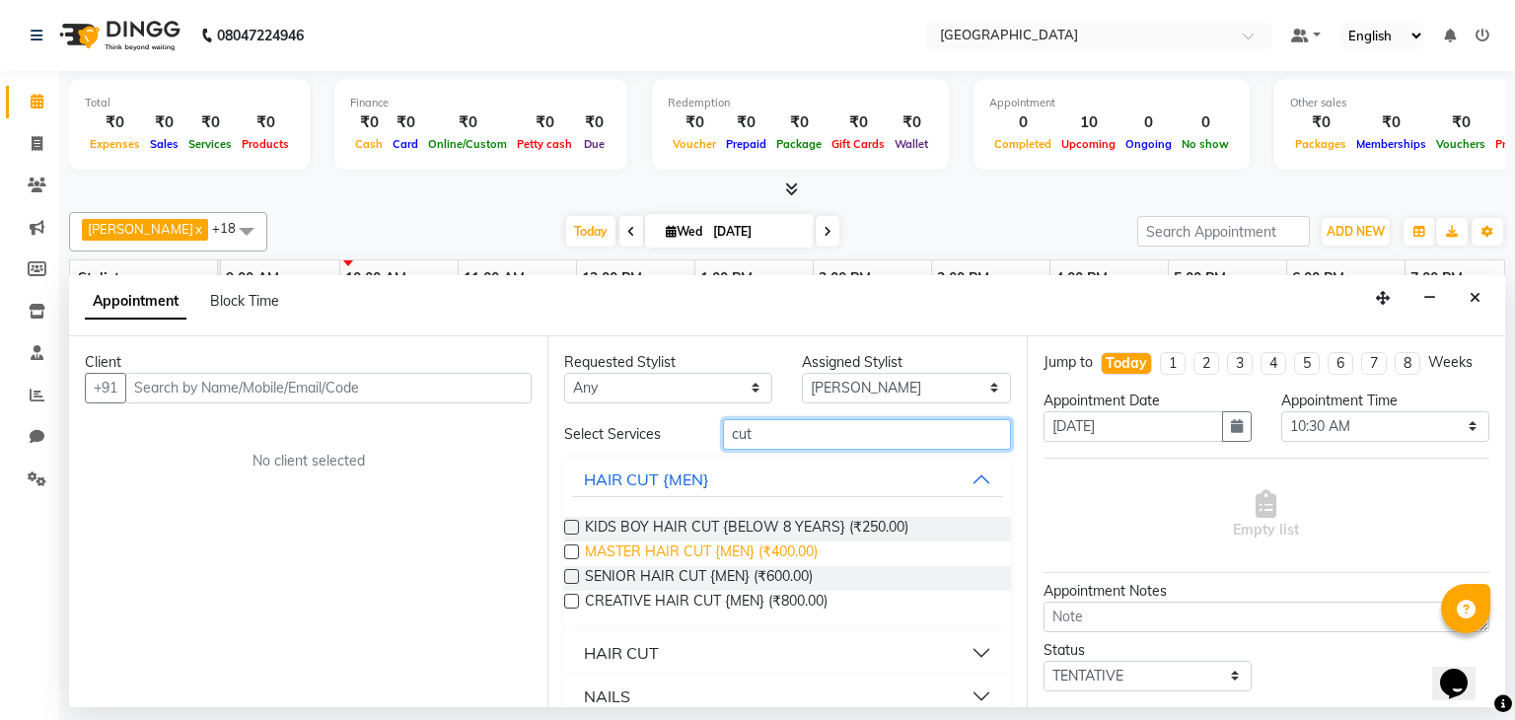
type input "cut"
click at [741, 552] on span "MASTER HAIR CUT {MEN} (₹400.00)" at bounding box center [701, 553] width 233 height 25
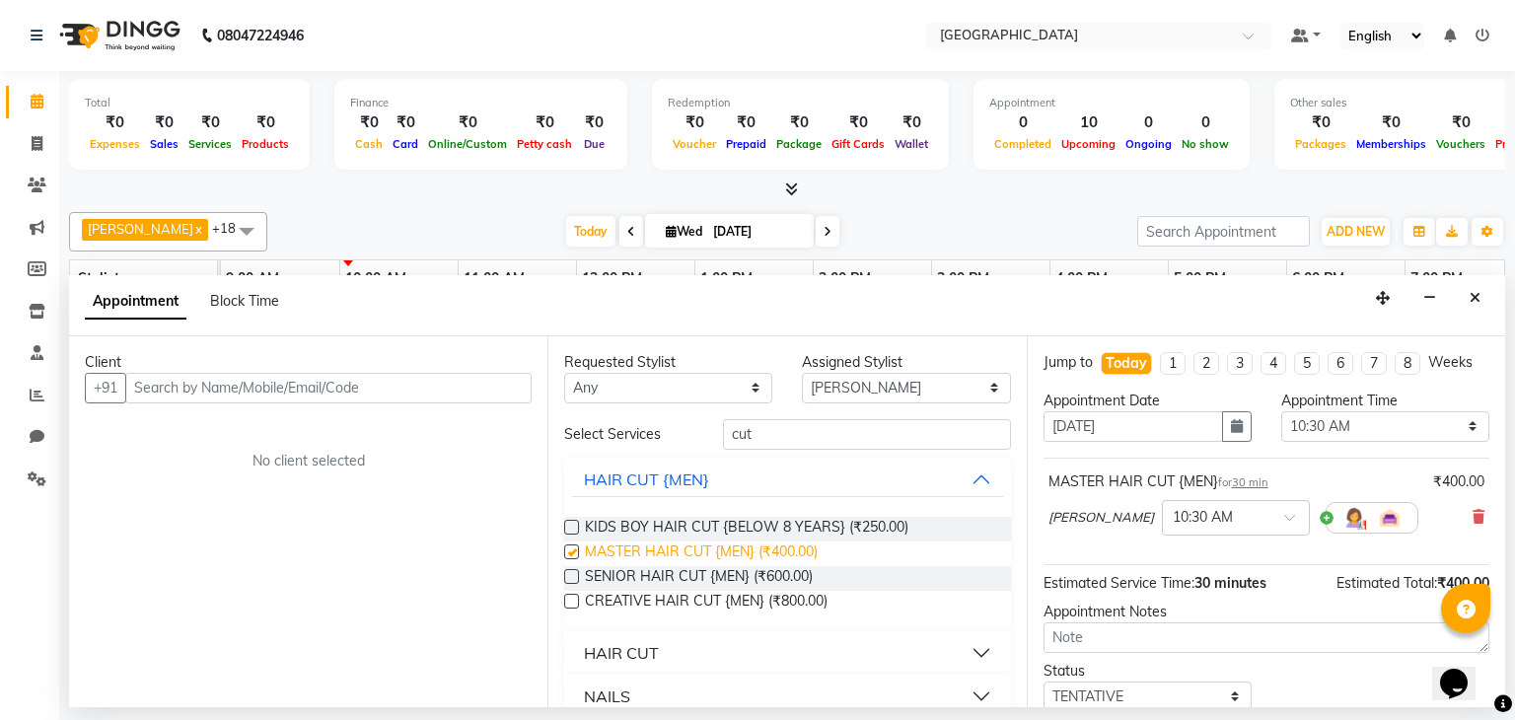
checkbox input "false"
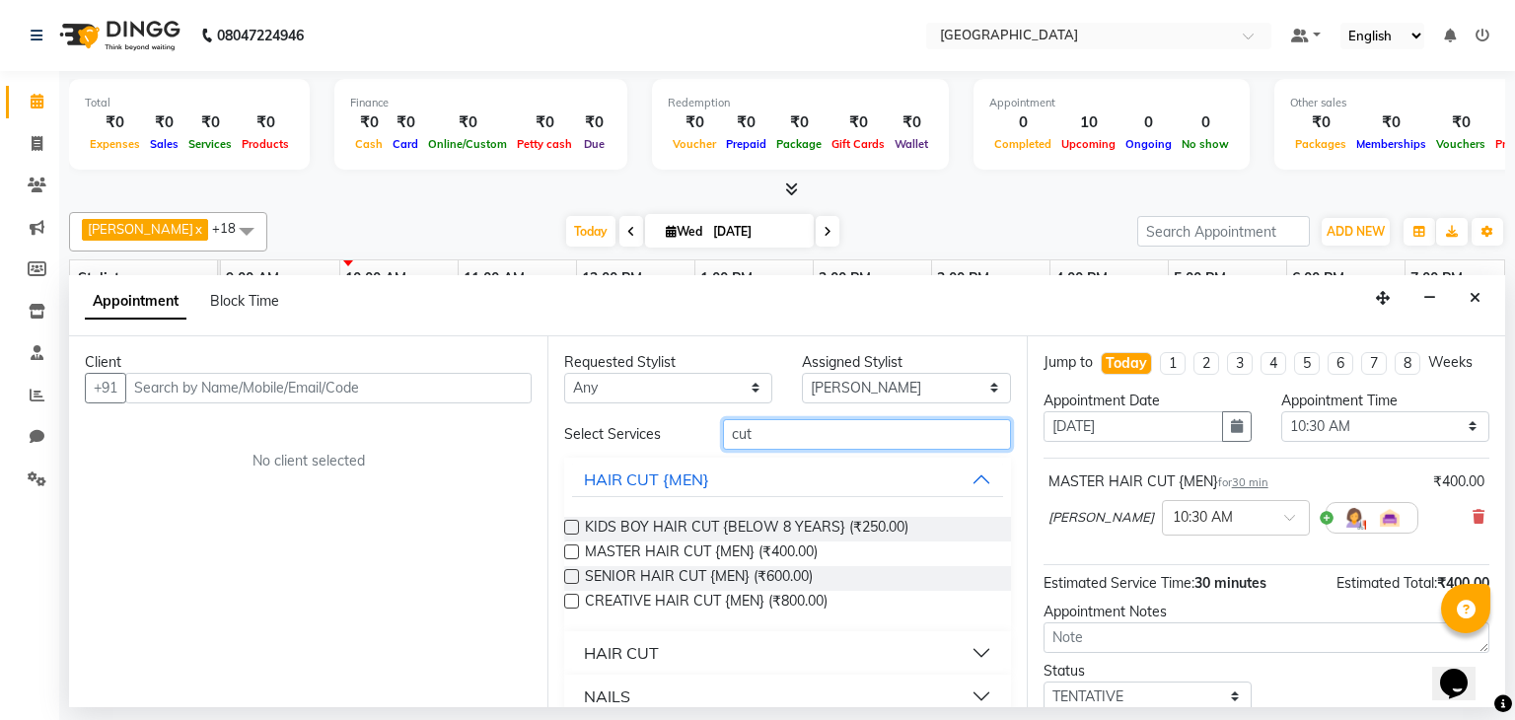
click at [739, 431] on input "cut" at bounding box center [867, 434] width 288 height 31
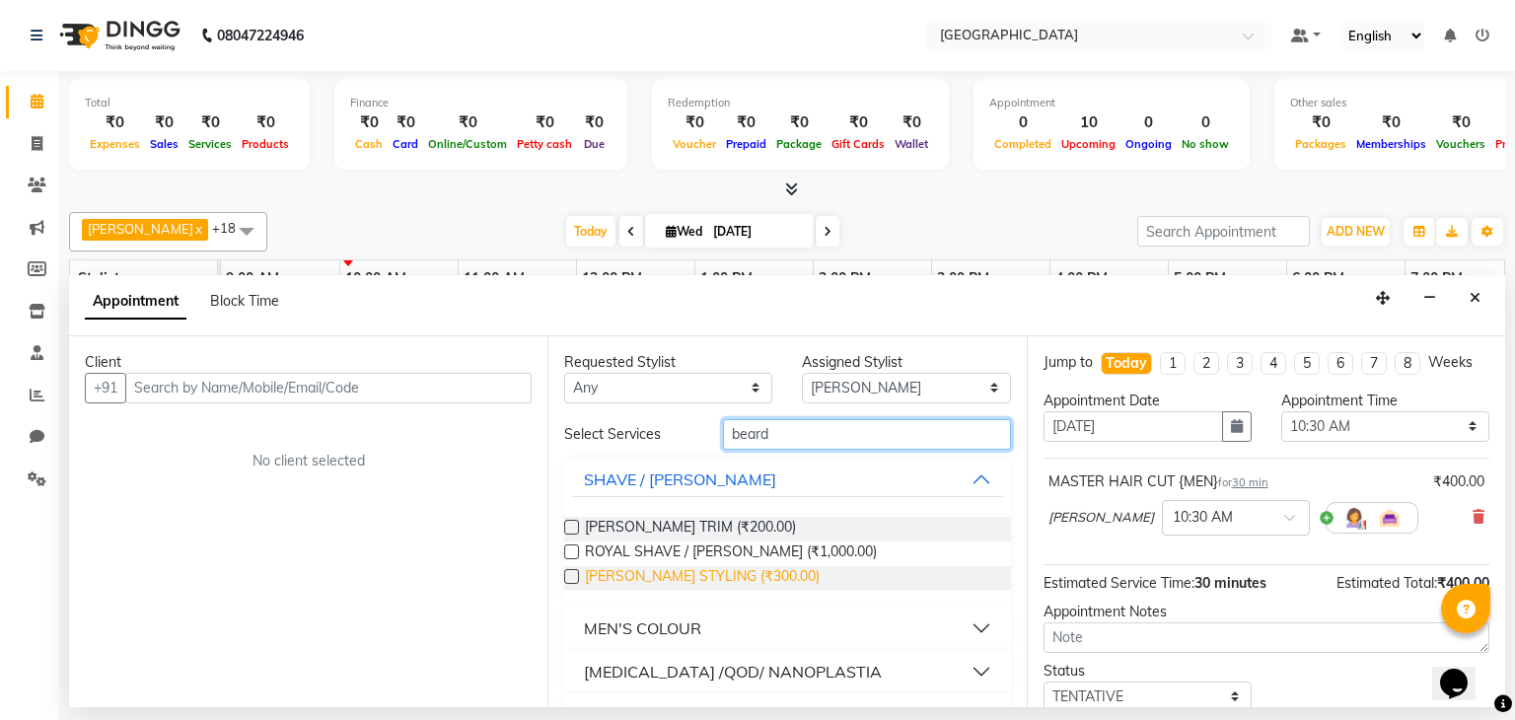
type input "beard"
drag, startPoint x: 673, startPoint y: 582, endPoint x: 738, endPoint y: 582, distance: 64.1
click at [738, 582] on span "[PERSON_NAME] STYLING (₹300.00)" at bounding box center [702, 578] width 235 height 25
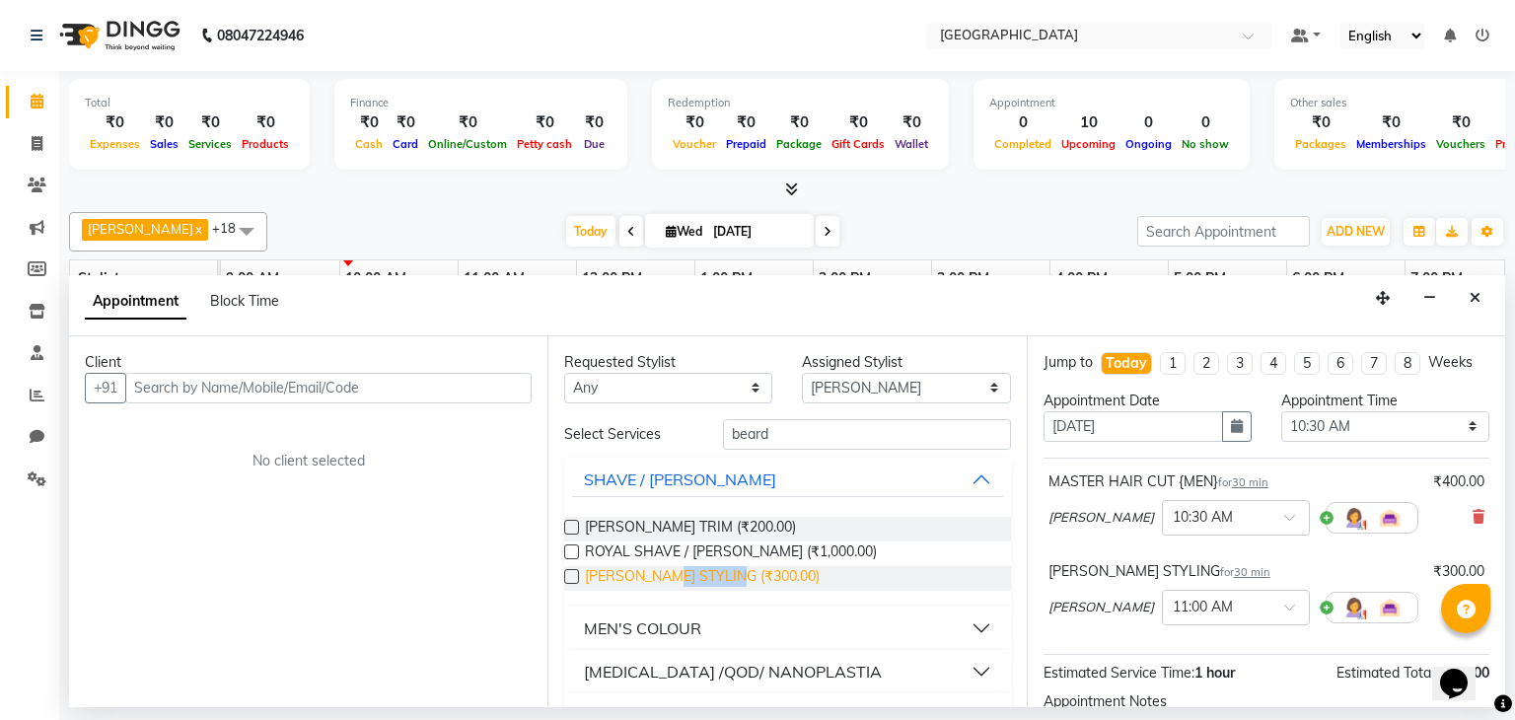
click at [738, 582] on span "[PERSON_NAME] STYLING (₹300.00)" at bounding box center [702, 578] width 235 height 25
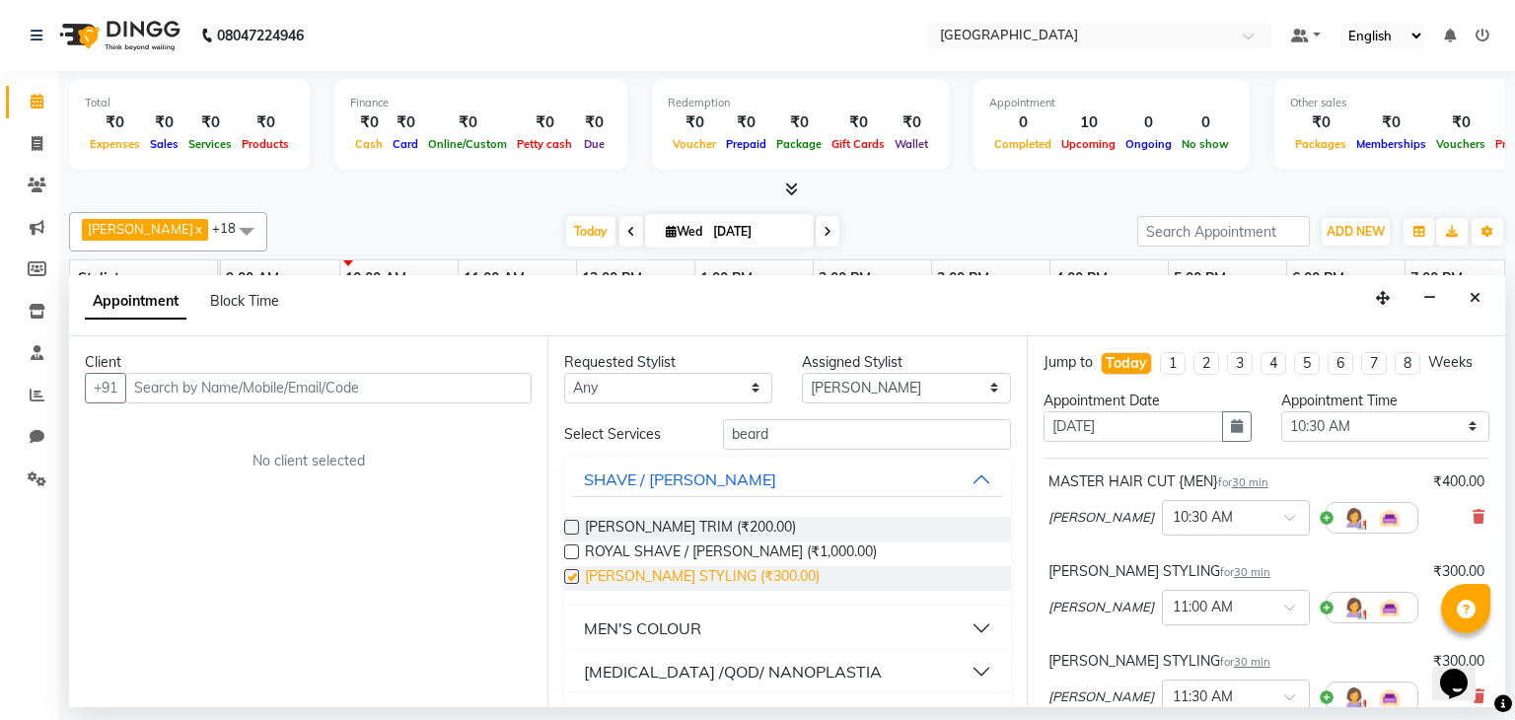
checkbox input "false"
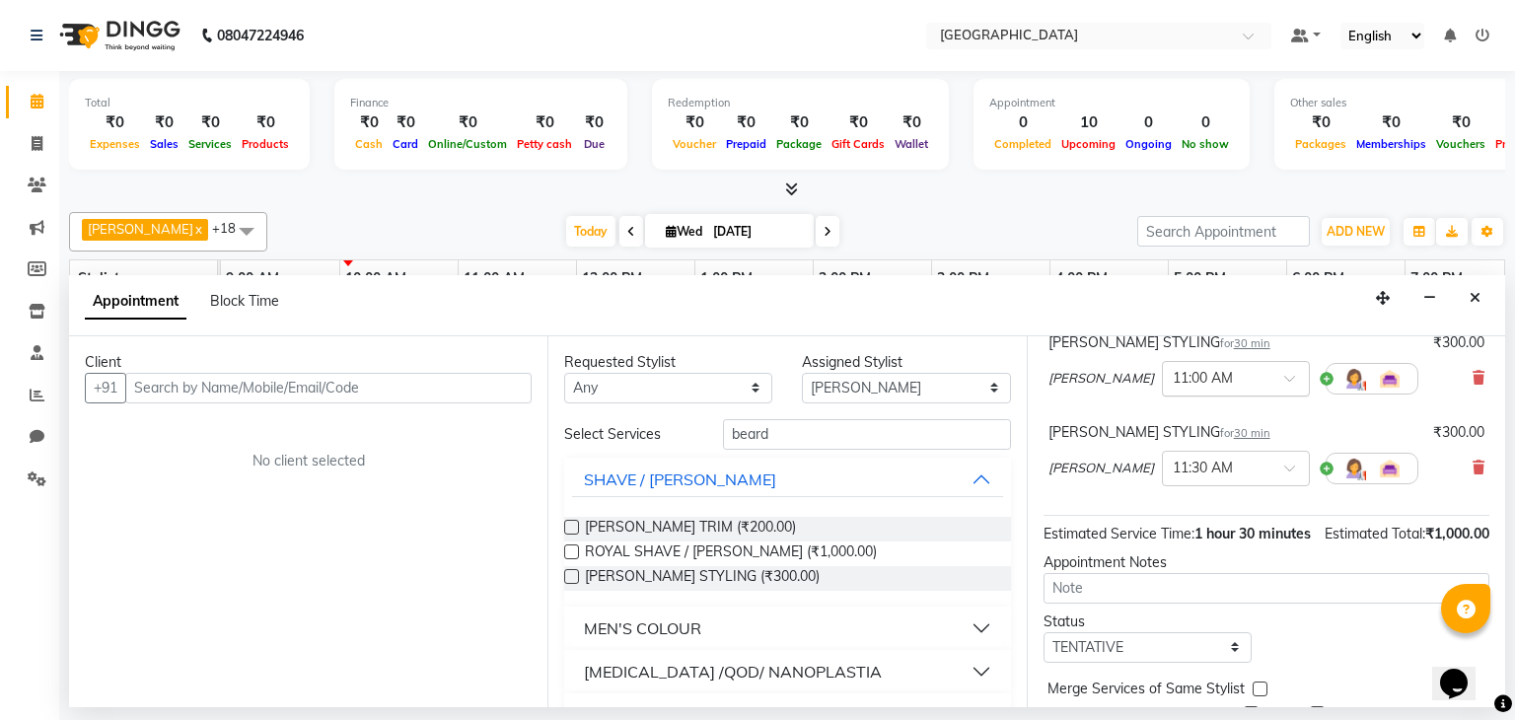
scroll to position [237, 0]
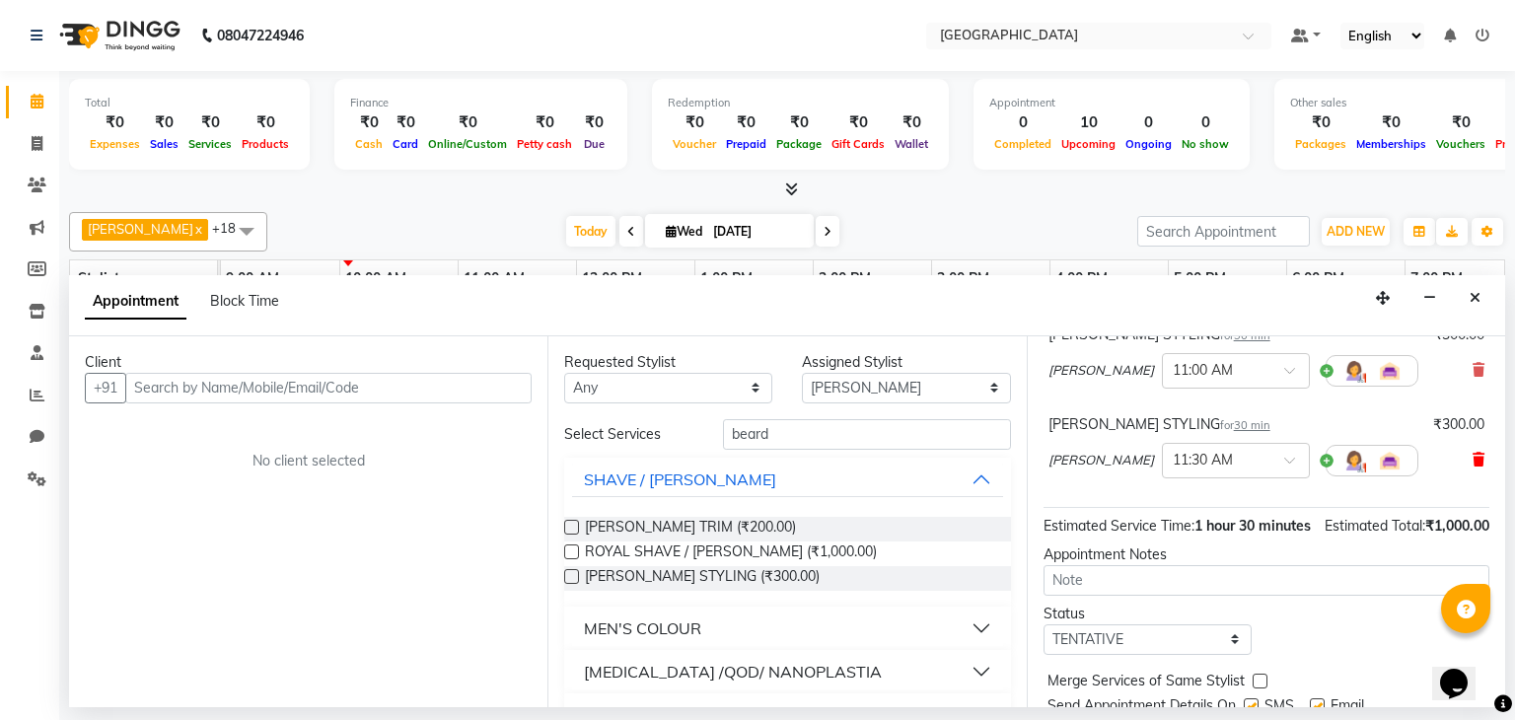
click at [1472, 462] on icon at bounding box center [1478, 460] width 12 height 14
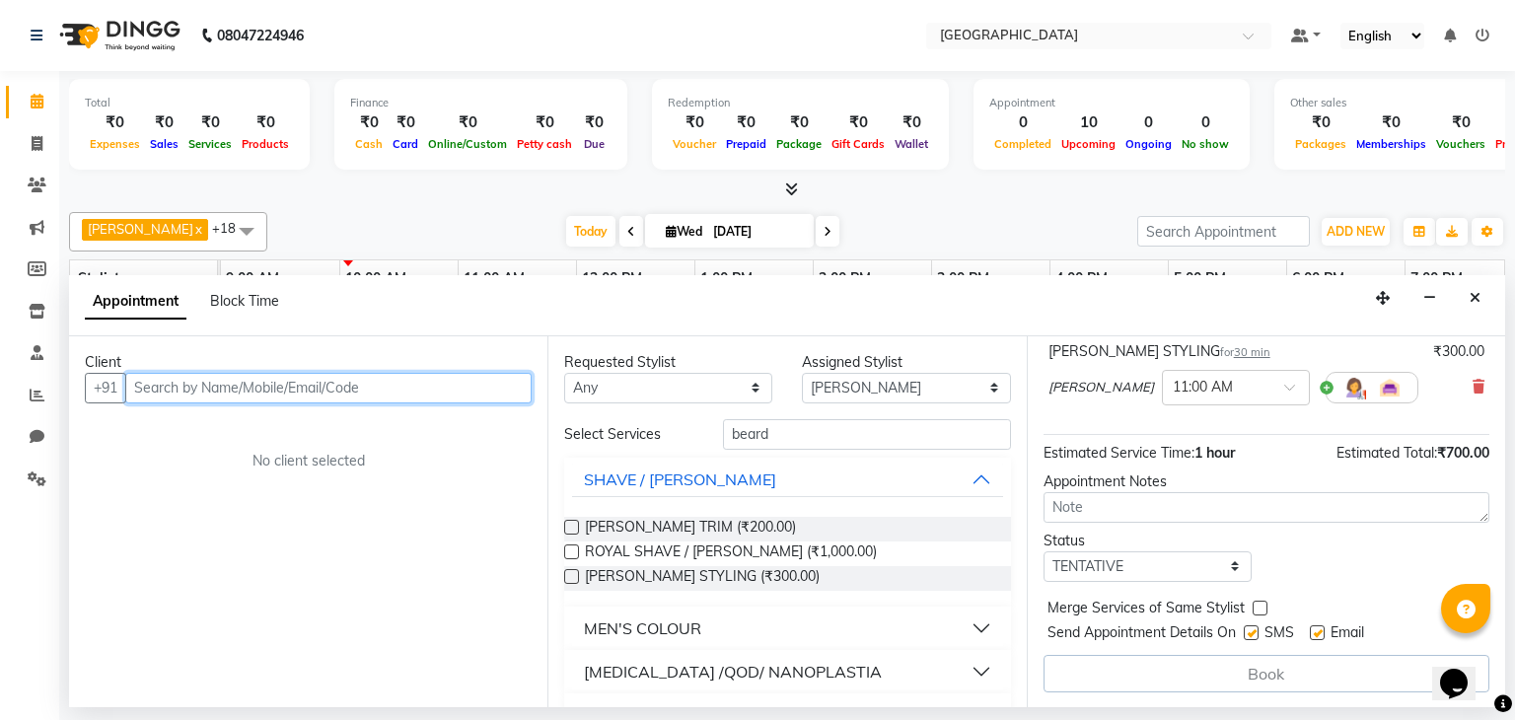
click at [166, 386] on input "text" at bounding box center [328, 388] width 406 height 31
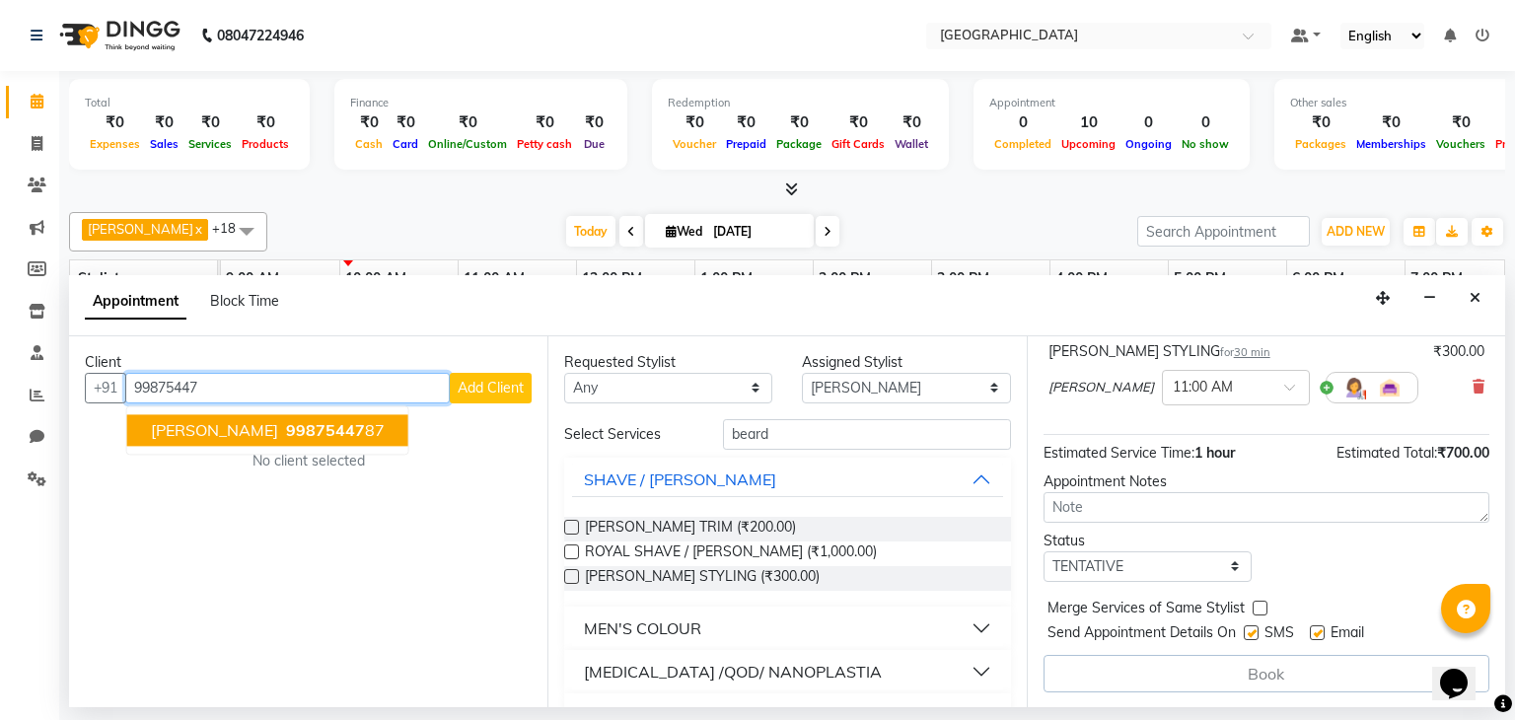
click at [210, 415] on button "[PERSON_NAME] 99875447 87" at bounding box center [267, 430] width 281 height 32
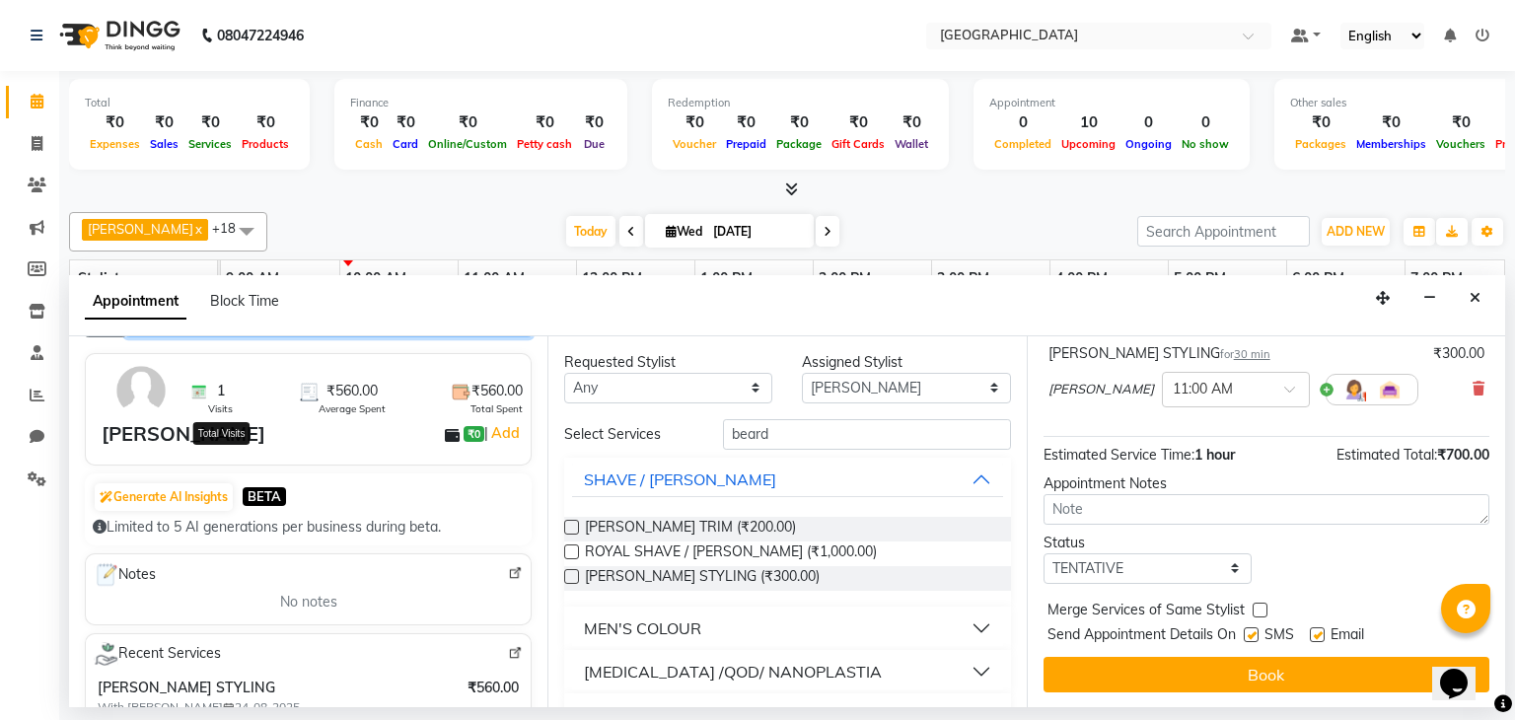
scroll to position [79, 0]
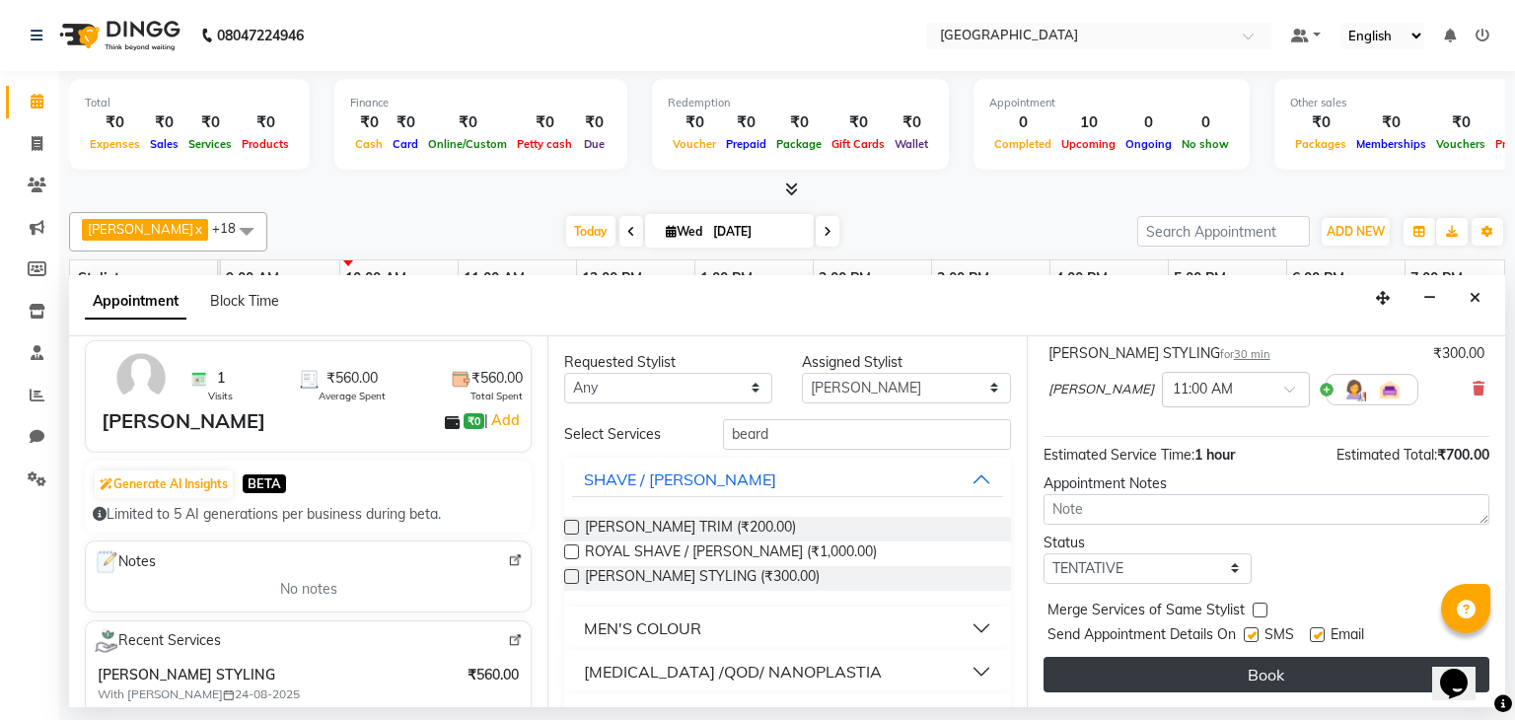
type input "9987544787"
click at [1288, 661] on button "Book" at bounding box center [1266, 674] width 446 height 35
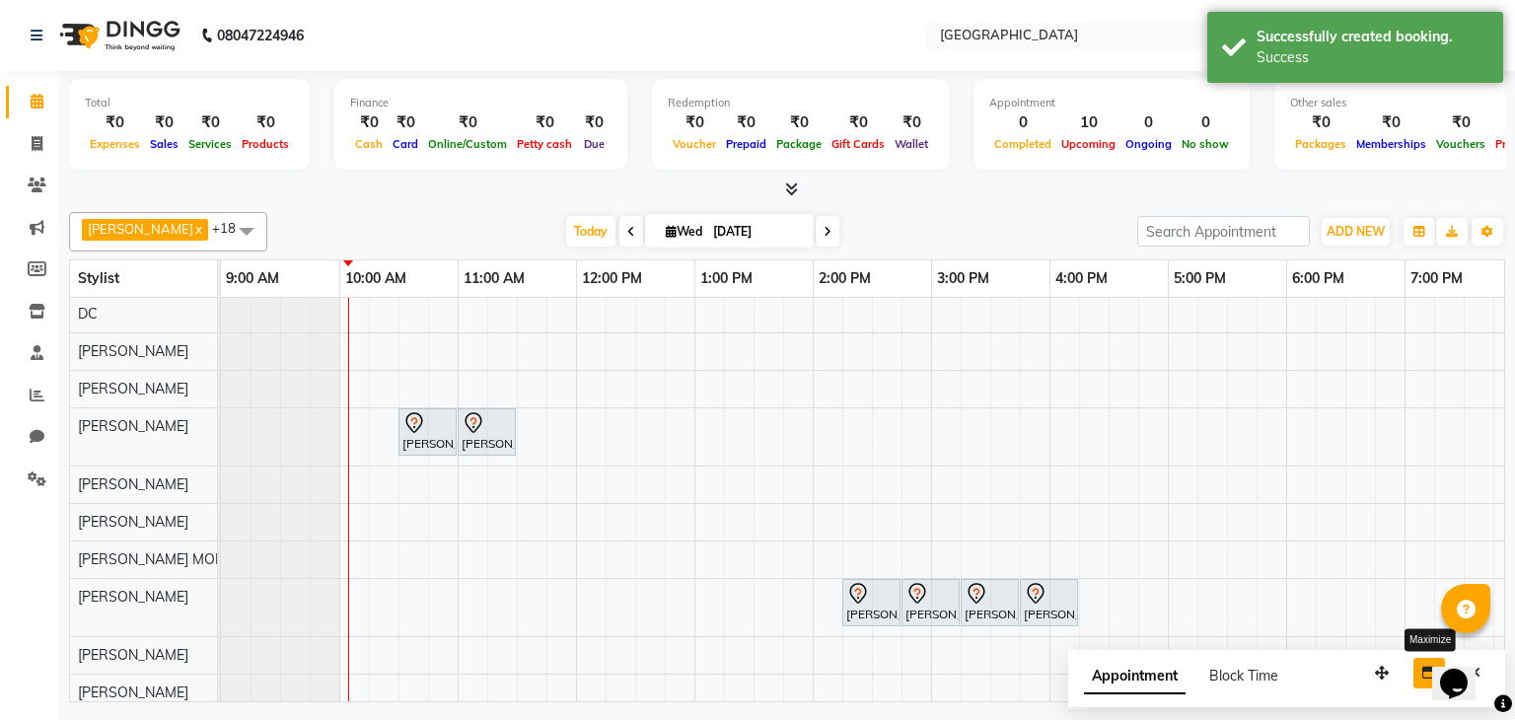
click at [1423, 683] on button "button" at bounding box center [1429, 673] width 32 height 31
select select "tentative"
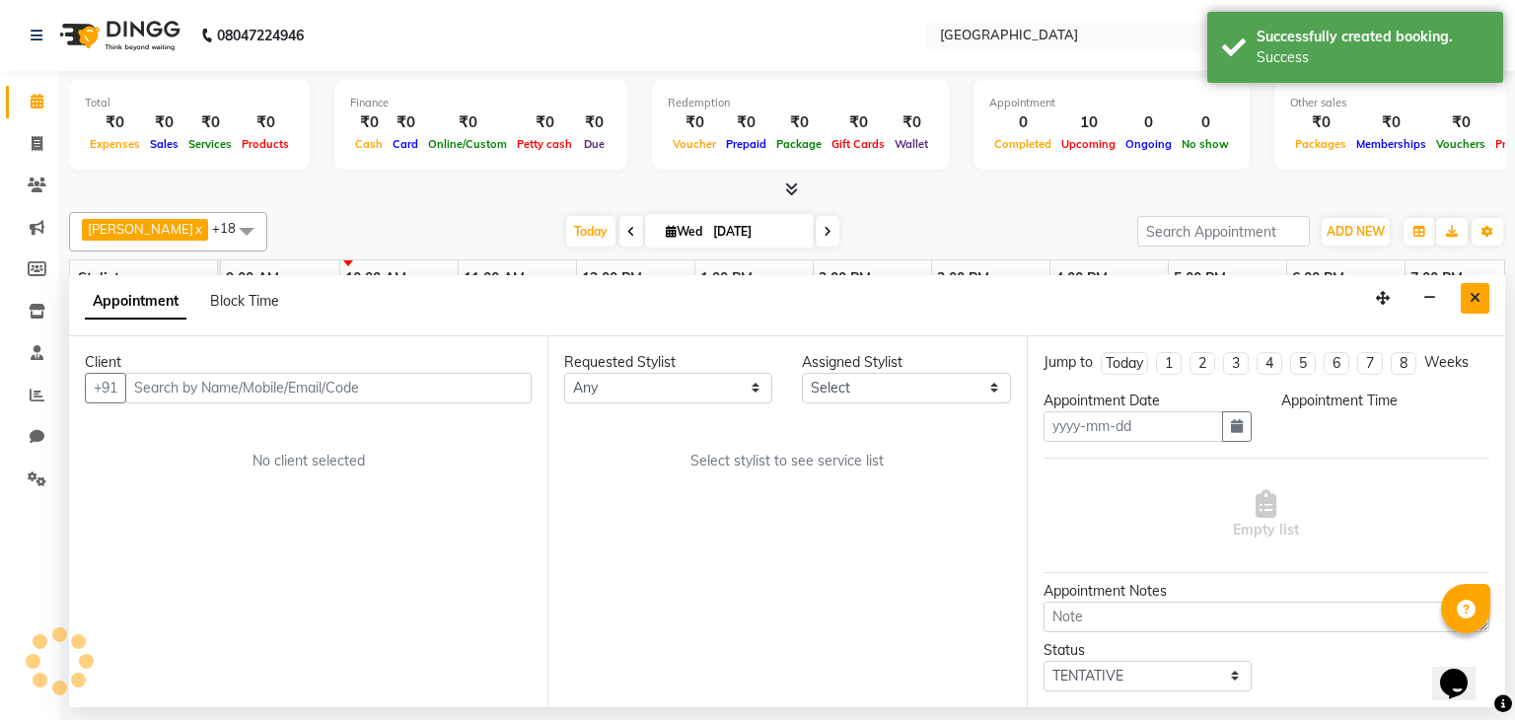
click at [1464, 289] on button "Close" at bounding box center [1474, 298] width 29 height 31
